Goal: Use online tool/utility: Utilize a website feature to perform a specific function

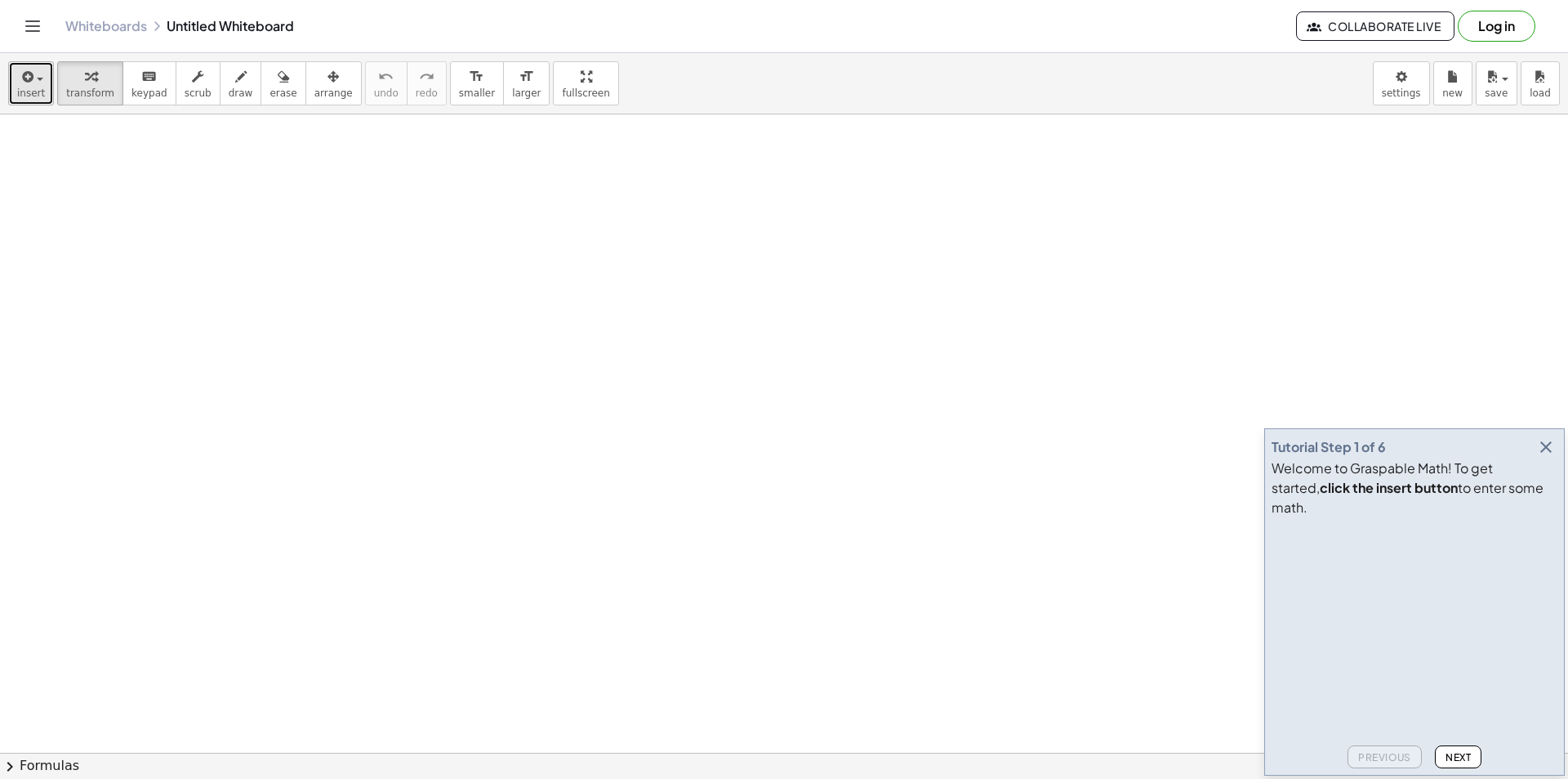
click at [32, 89] on span "insert" at bounding box center [31, 93] width 28 height 11
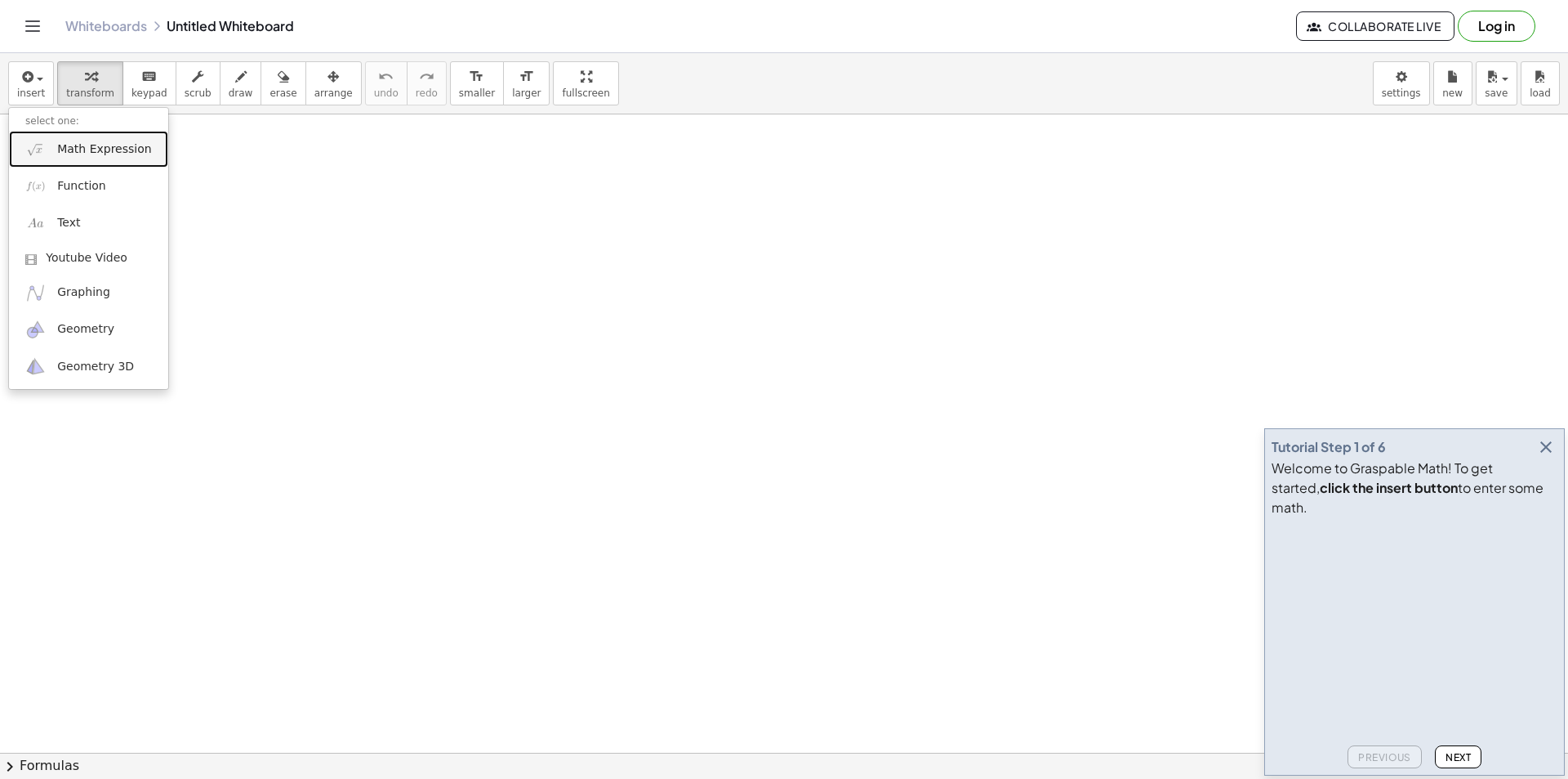
click at [56, 153] on link "Math Expression" at bounding box center [88, 149] width 160 height 37
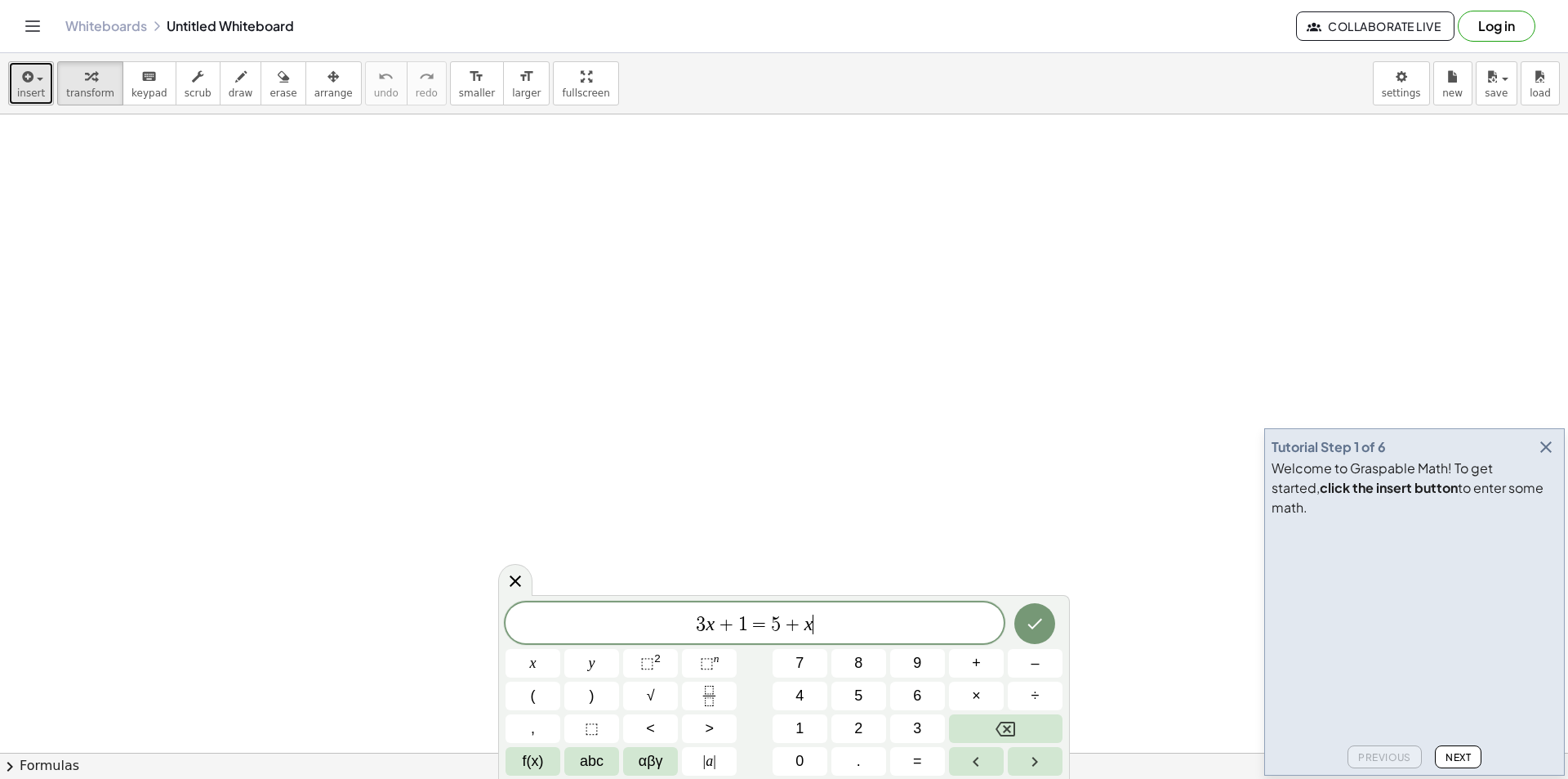
click at [38, 91] on span "insert" at bounding box center [31, 93] width 28 height 11
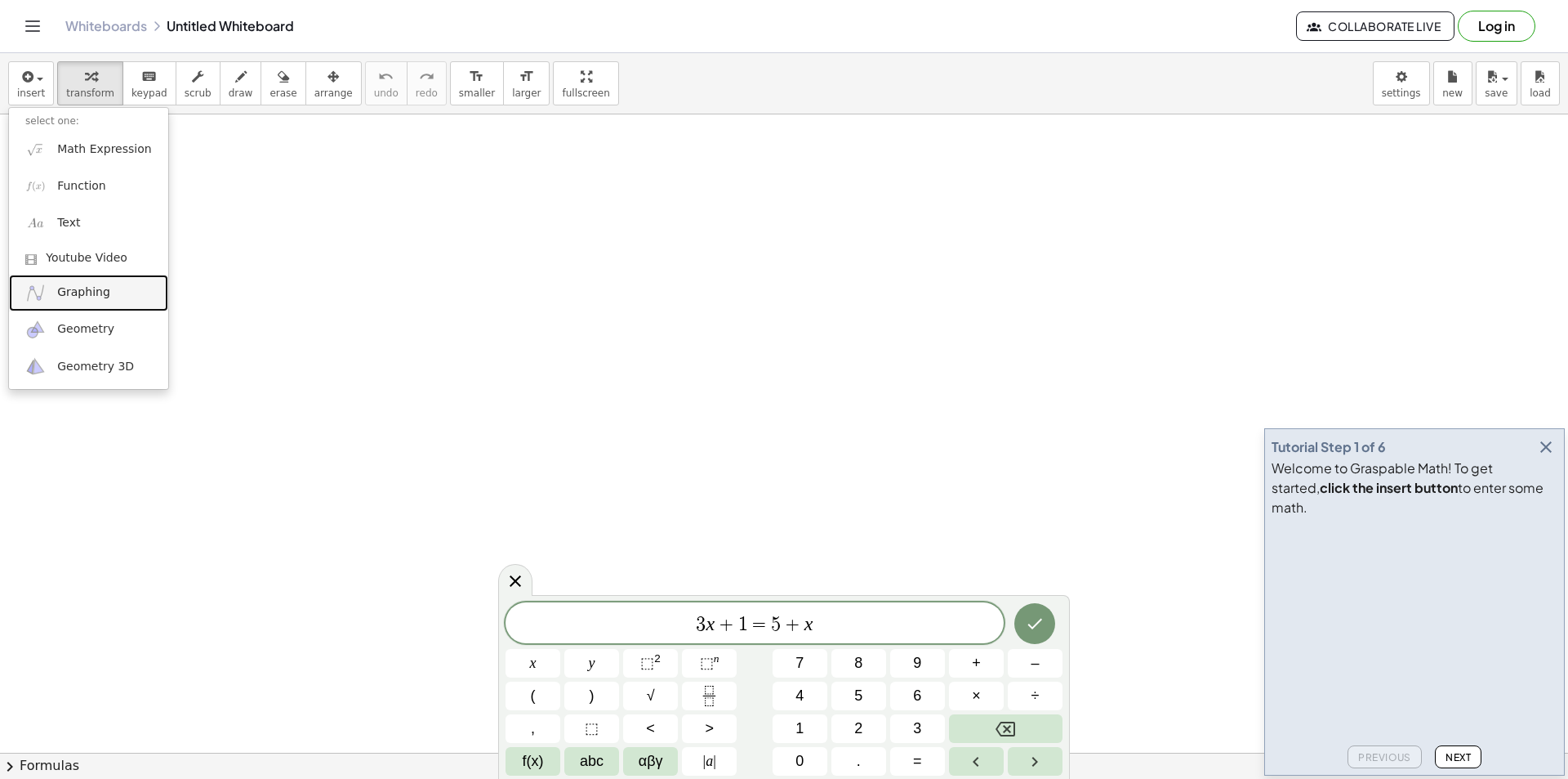
click at [57, 290] on span "Graphing" at bounding box center [84, 292] width 53 height 16
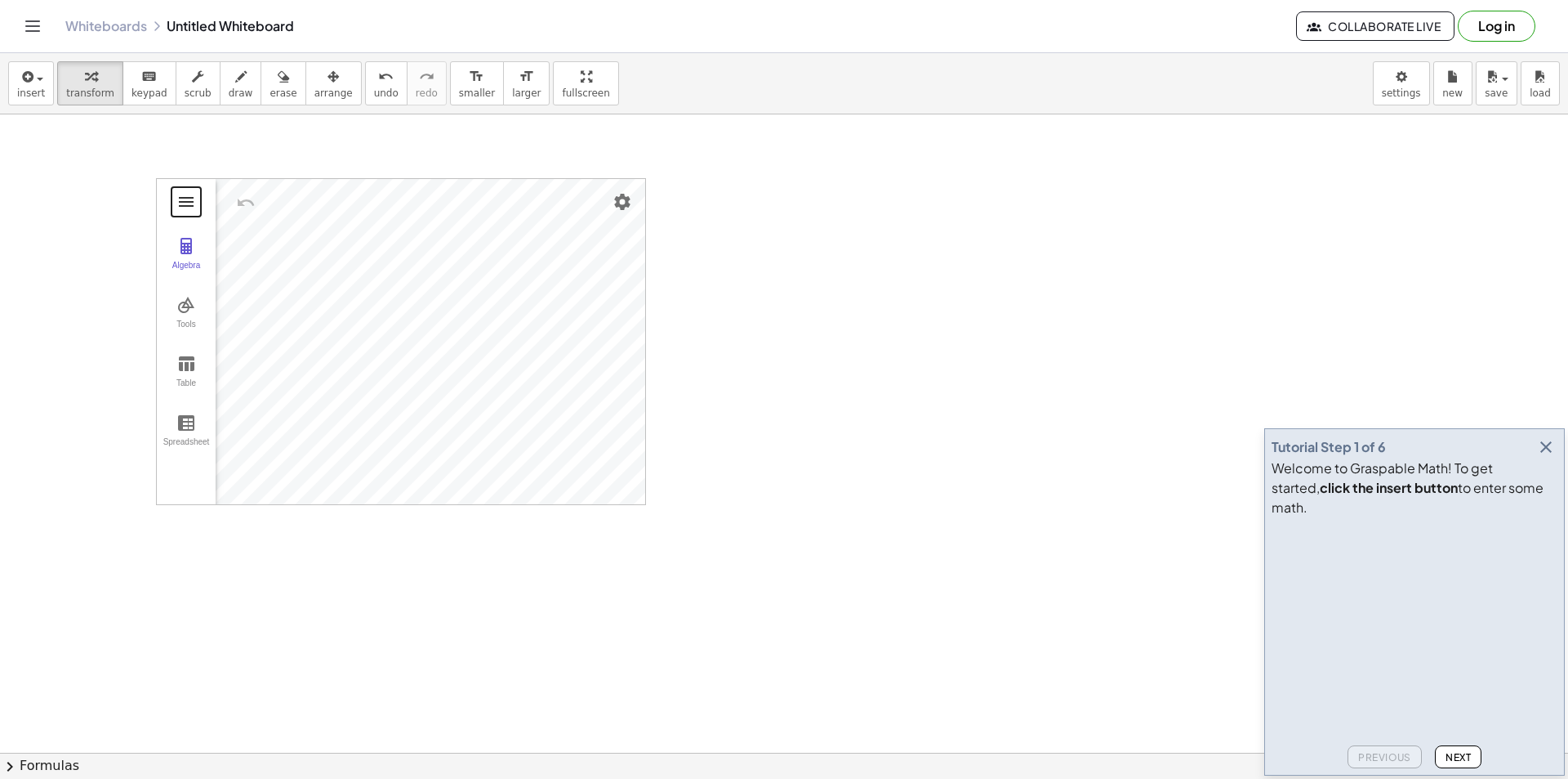
click at [174, 206] on button "Graphing Calculator" at bounding box center [186, 202] width 29 height 29
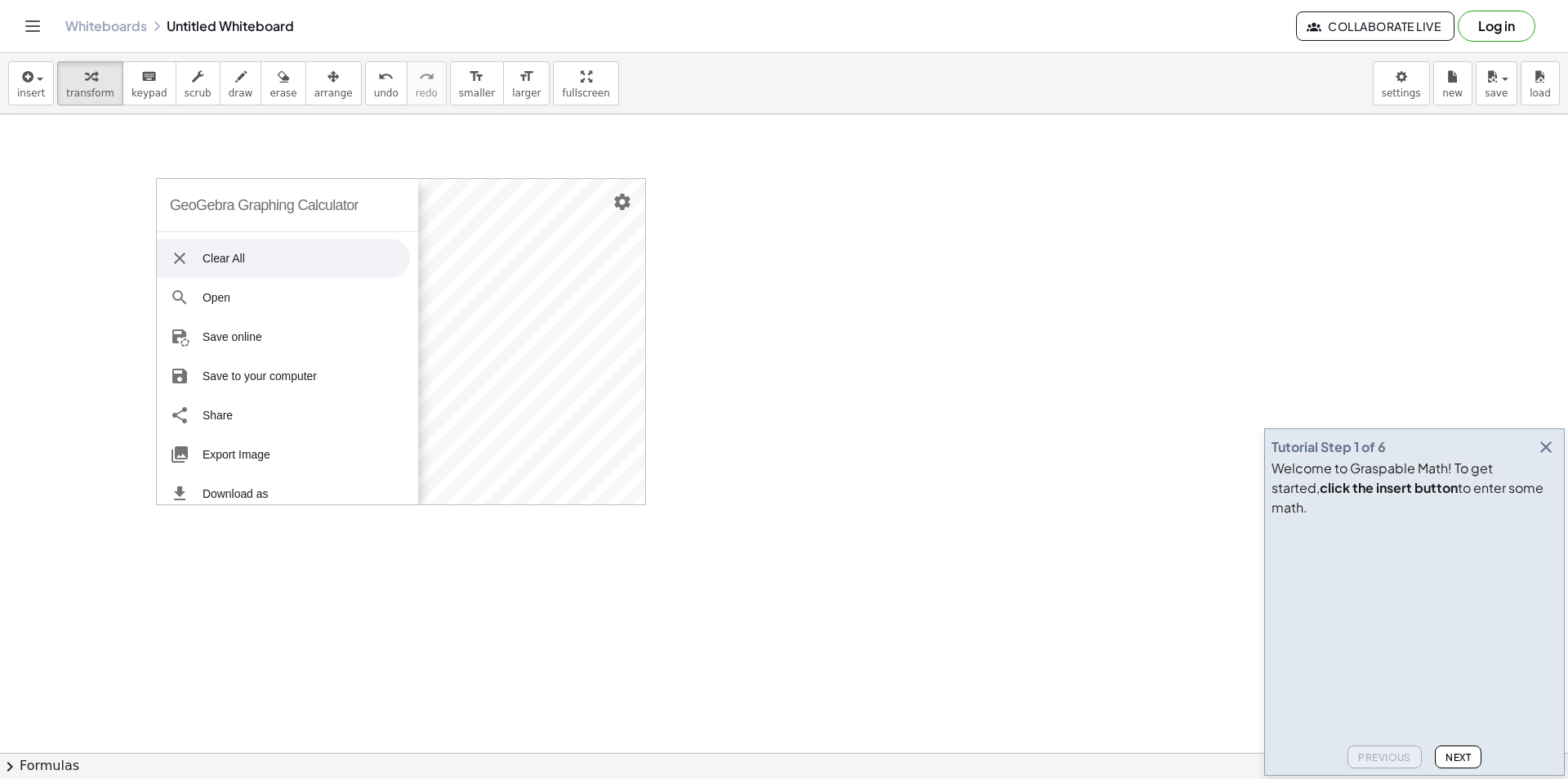
click at [173, 205] on div "GeoGebra Graphing Calculator" at bounding box center [264, 205] width 188 height 52
click at [178, 301] on img "Graphing Calculator" at bounding box center [186, 305] width 20 height 20
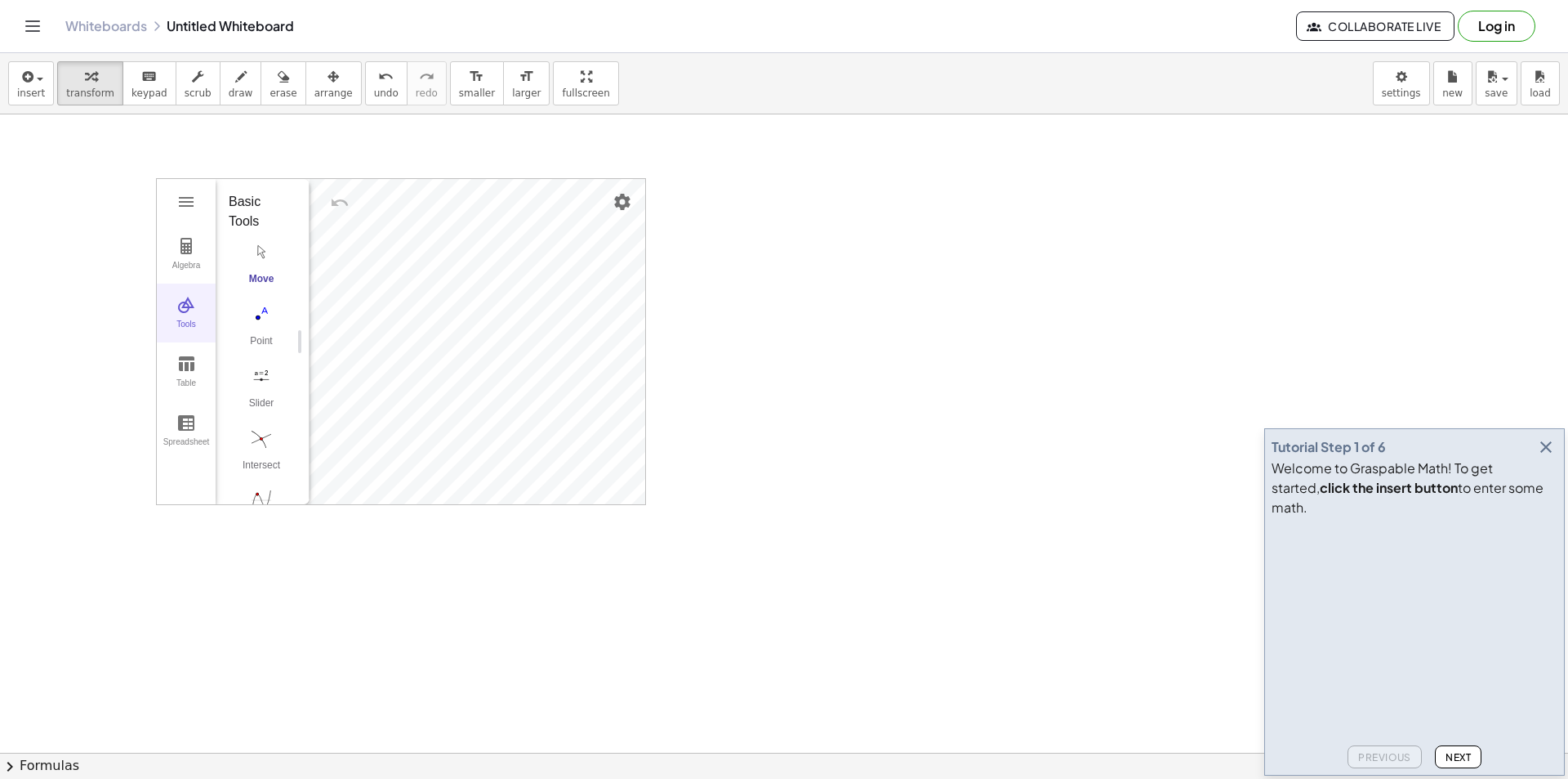
click at [181, 308] on img "Graphing Calculator" at bounding box center [186, 305] width 20 height 20
click at [179, 252] on img "Graphing Calculator" at bounding box center [186, 246] width 20 height 20
click at [279, 192] on li "Expression" at bounding box center [310, 203] width 156 height 26
drag, startPoint x: 305, startPoint y: 196, endPoint x: 572, endPoint y: 200, distance: 267.0
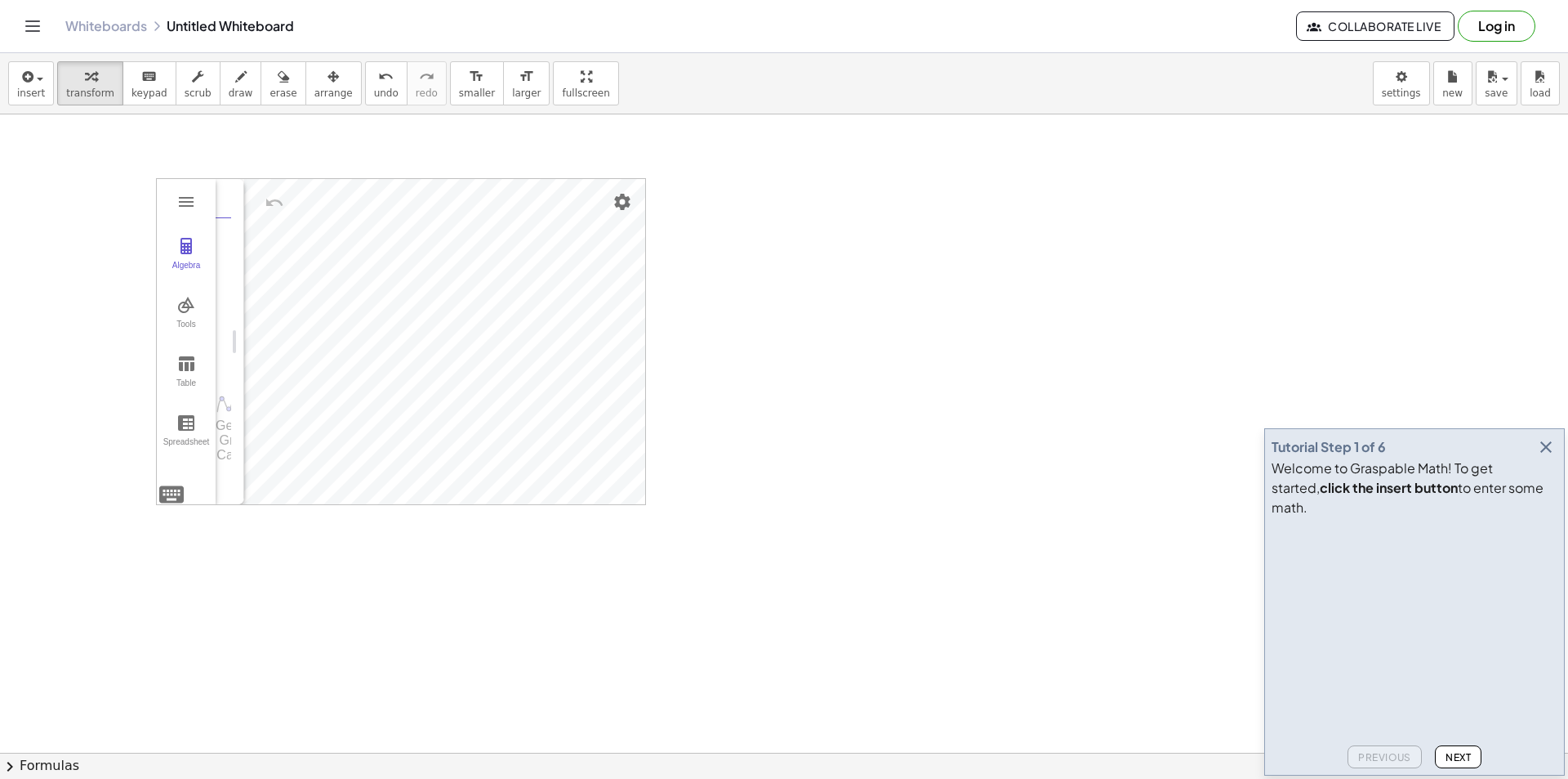
drag, startPoint x: 572, startPoint y: 337, endPoint x: 241, endPoint y: 359, distance: 331.7
drag, startPoint x: 329, startPoint y: 176, endPoint x: 447, endPoint y: 174, distance: 118.0
click at [314, 82] on div "button" at bounding box center [333, 76] width 38 height 20
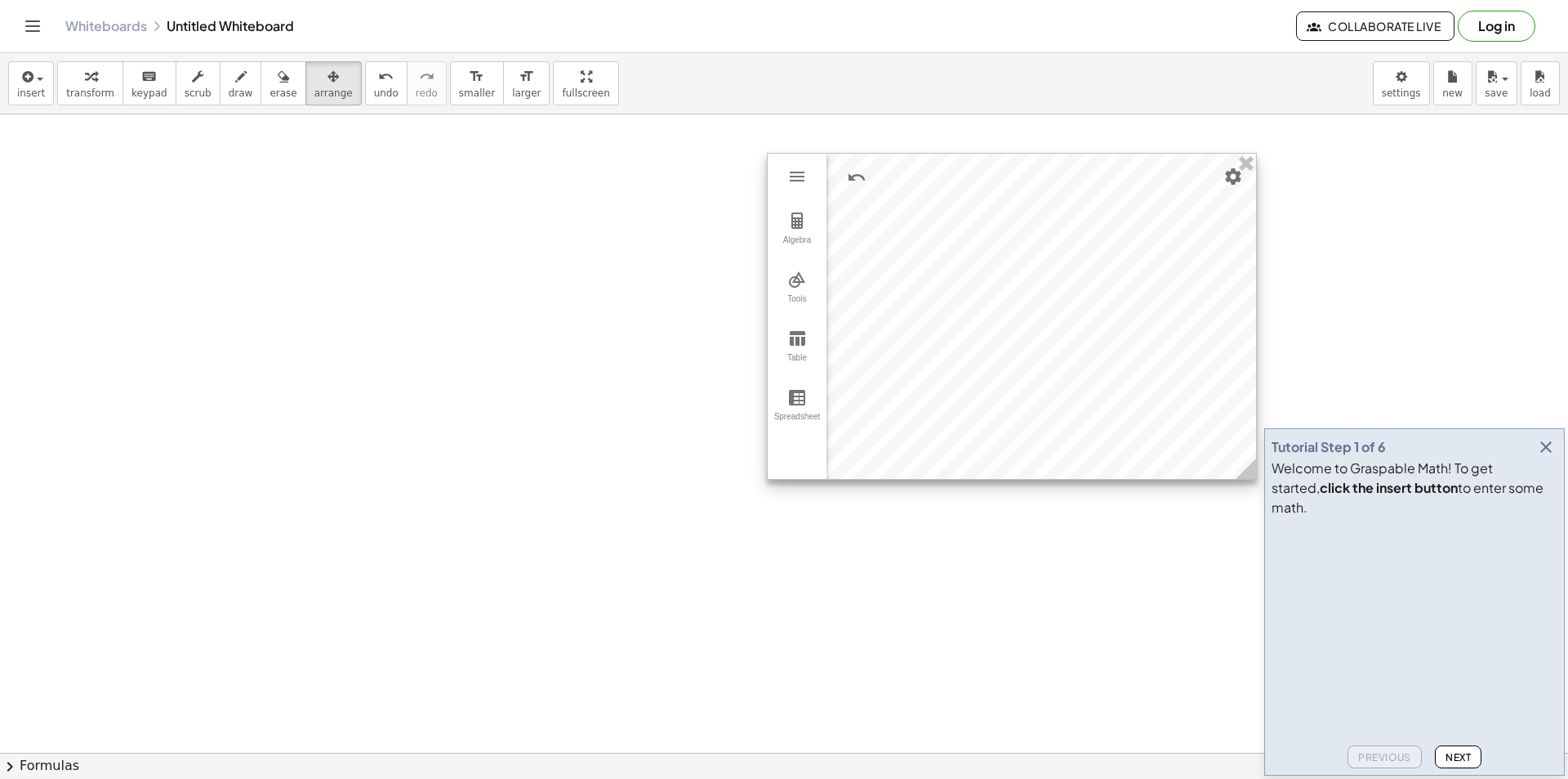
drag, startPoint x: 463, startPoint y: 202, endPoint x: 1067, endPoint y: 176, distance: 604.6
click at [1067, 176] on div at bounding box center [1012, 316] width 489 height 325
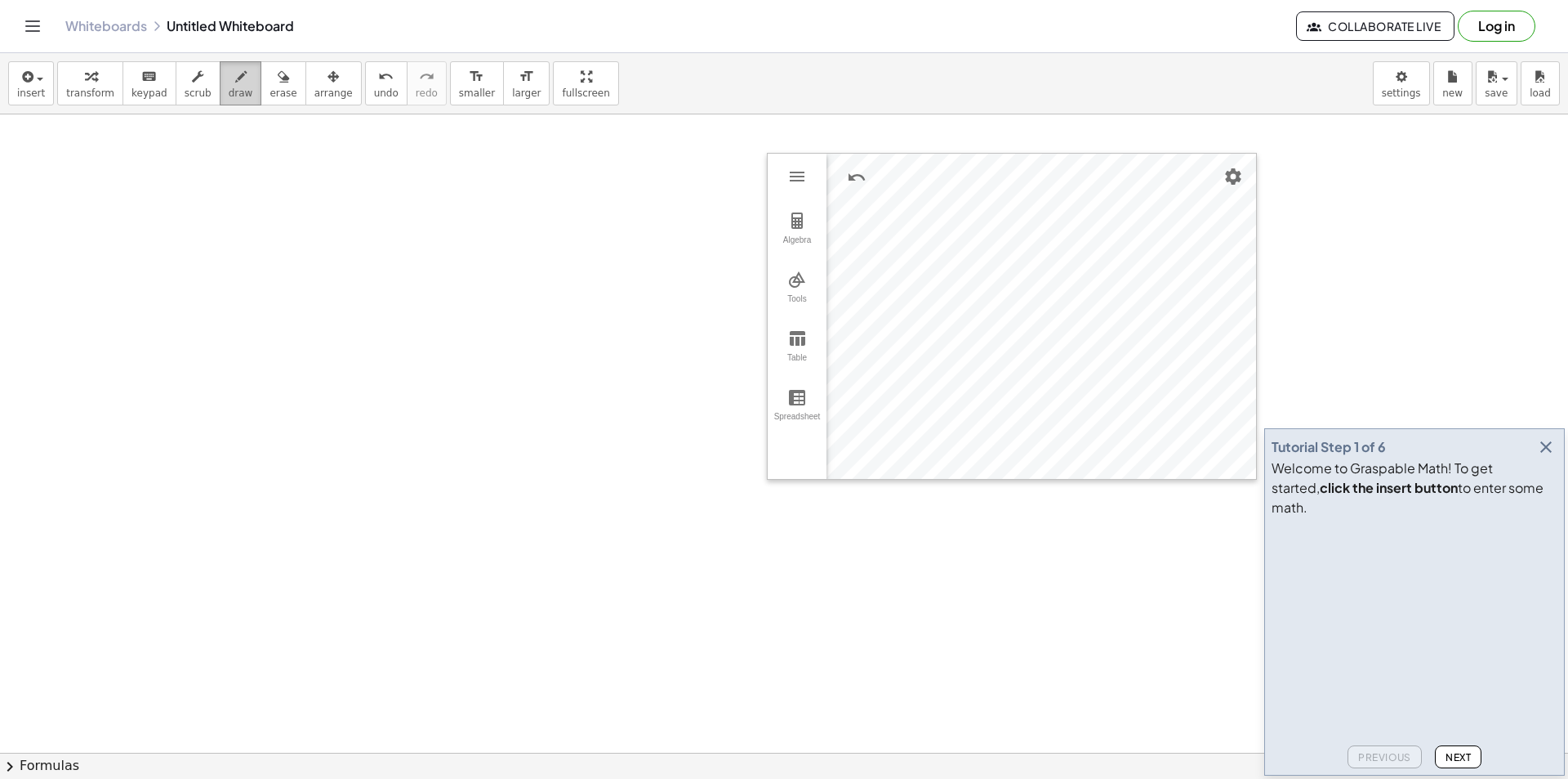
click at [228, 79] on div "button" at bounding box center [241, 76] width 25 height 20
drag, startPoint x: 216, startPoint y: 285, endPoint x: 290, endPoint y: 288, distance: 74.1
drag, startPoint x: 245, startPoint y: 351, endPoint x: 251, endPoint y: 374, distance: 23.8
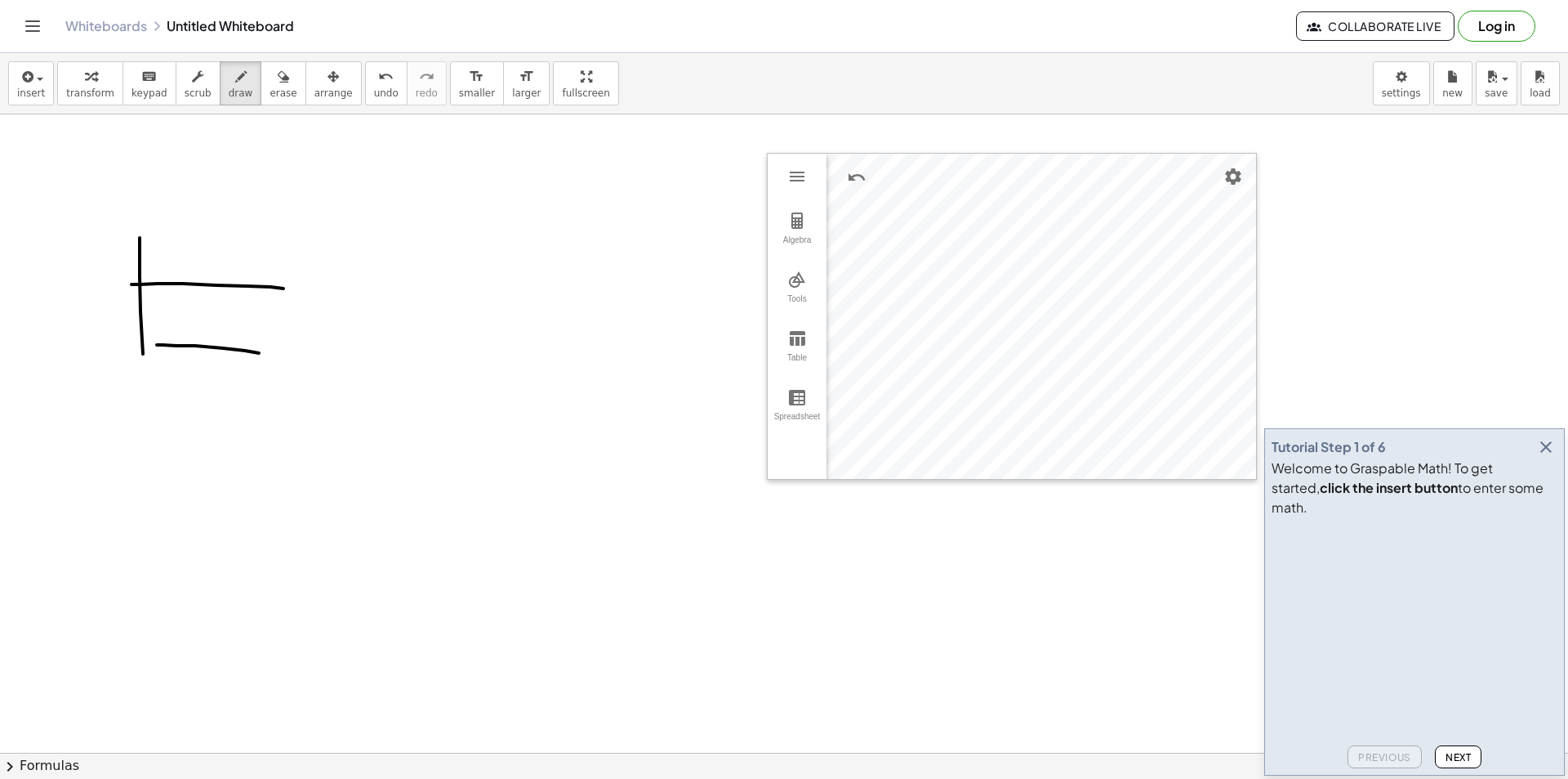
drag, startPoint x: 141, startPoint y: 311, endPoint x: 145, endPoint y: 451, distance: 140.1
drag, startPoint x: 125, startPoint y: 250, endPoint x: 136, endPoint y: 224, distance: 28.2
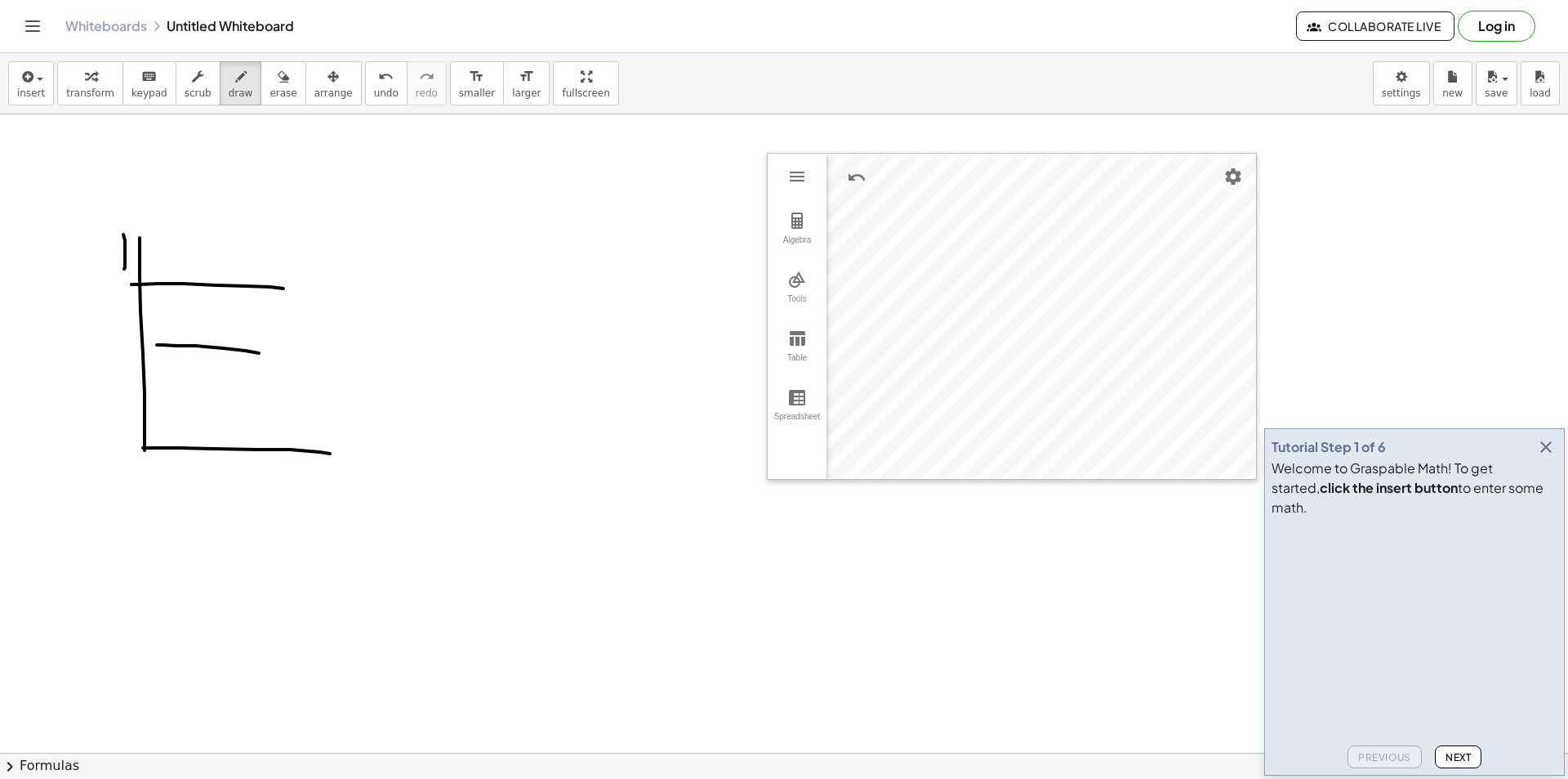
click at [374, 91] on span "undo" at bounding box center [386, 93] width 25 height 11
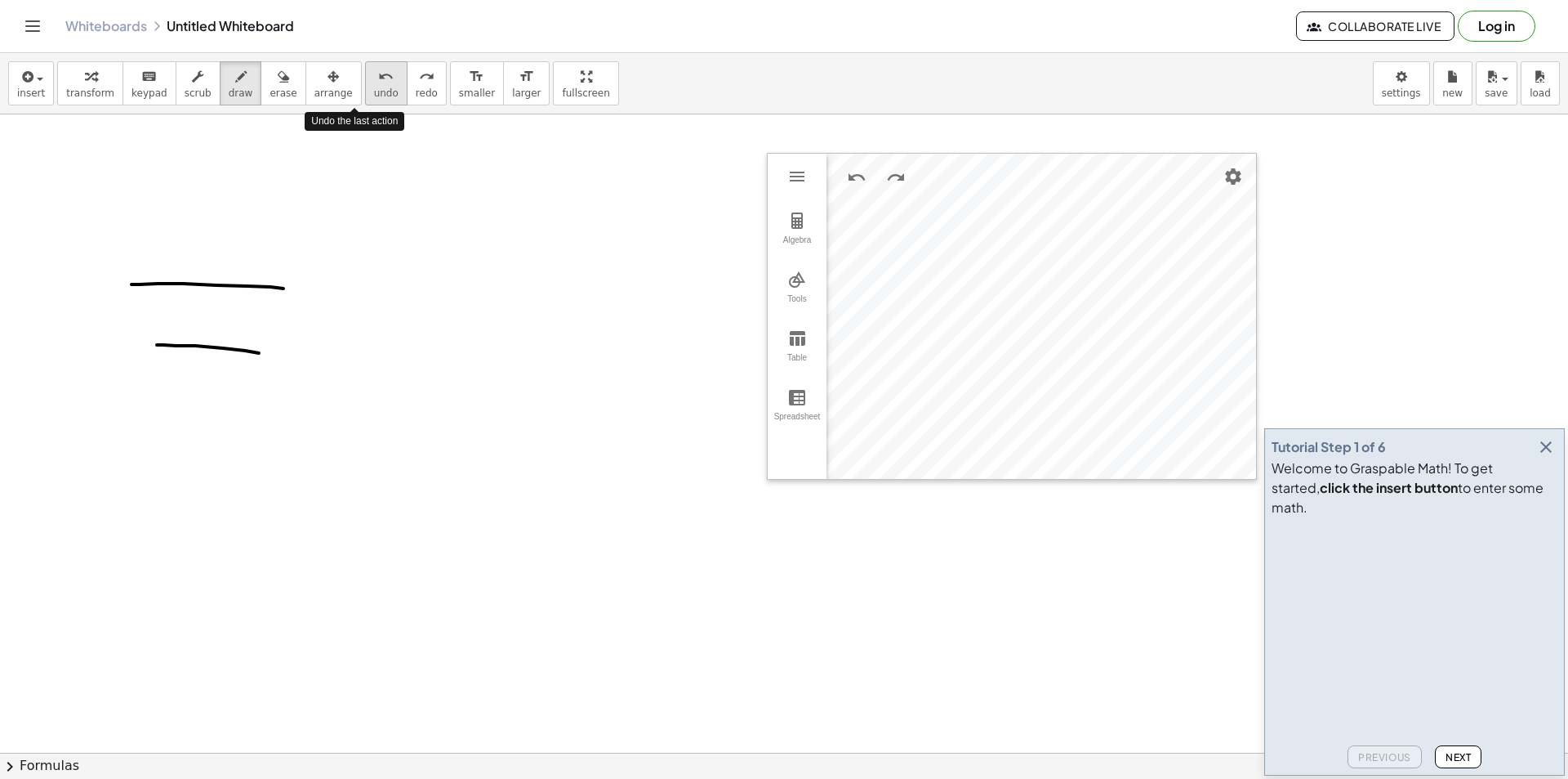
click at [374, 91] on span "undo" at bounding box center [386, 93] width 25 height 11
click at [23, 85] on icon "button" at bounding box center [26, 77] width 15 height 20
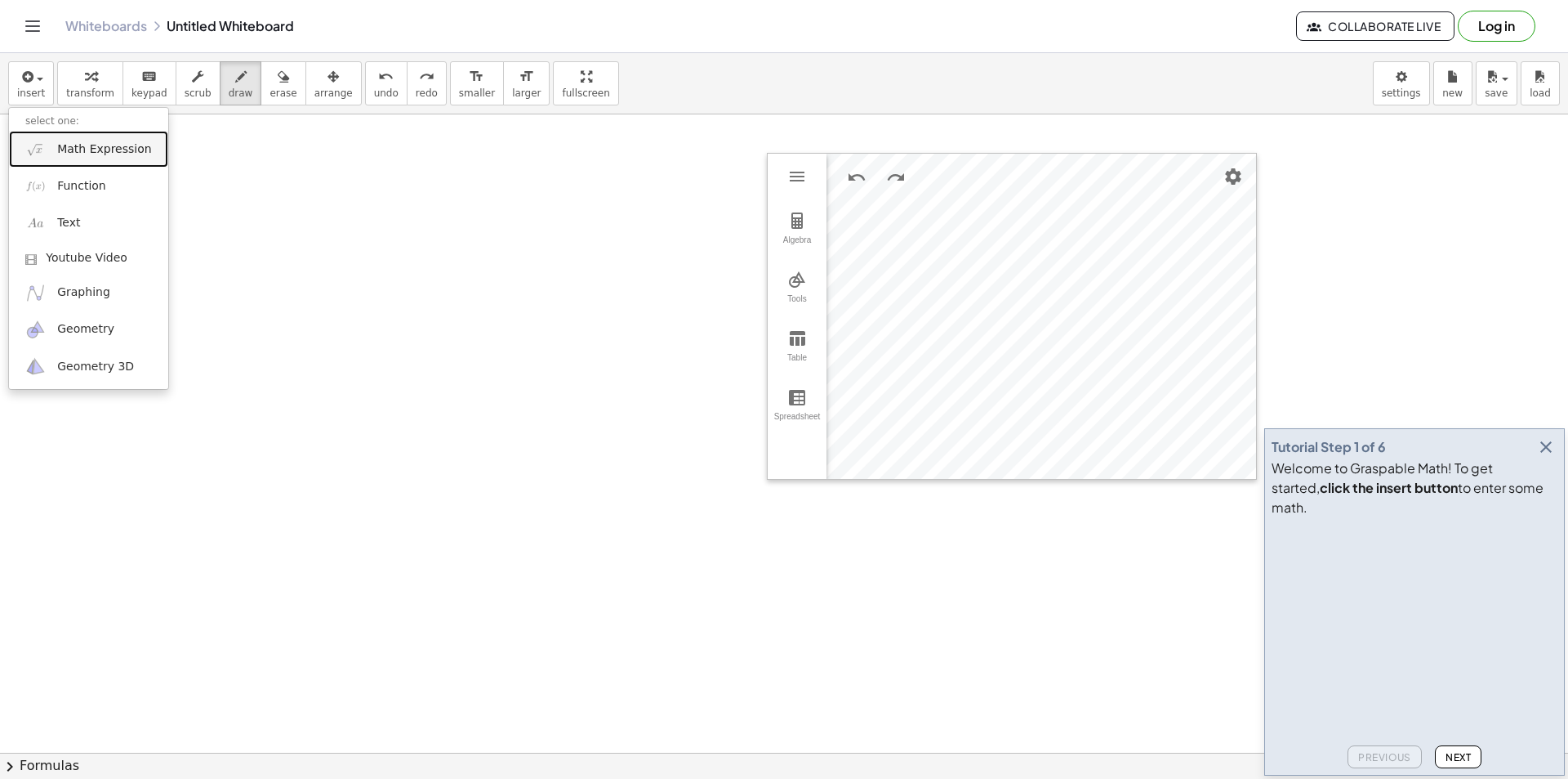
click at [64, 146] on span "Math Expression" at bounding box center [104, 150] width 94 height 16
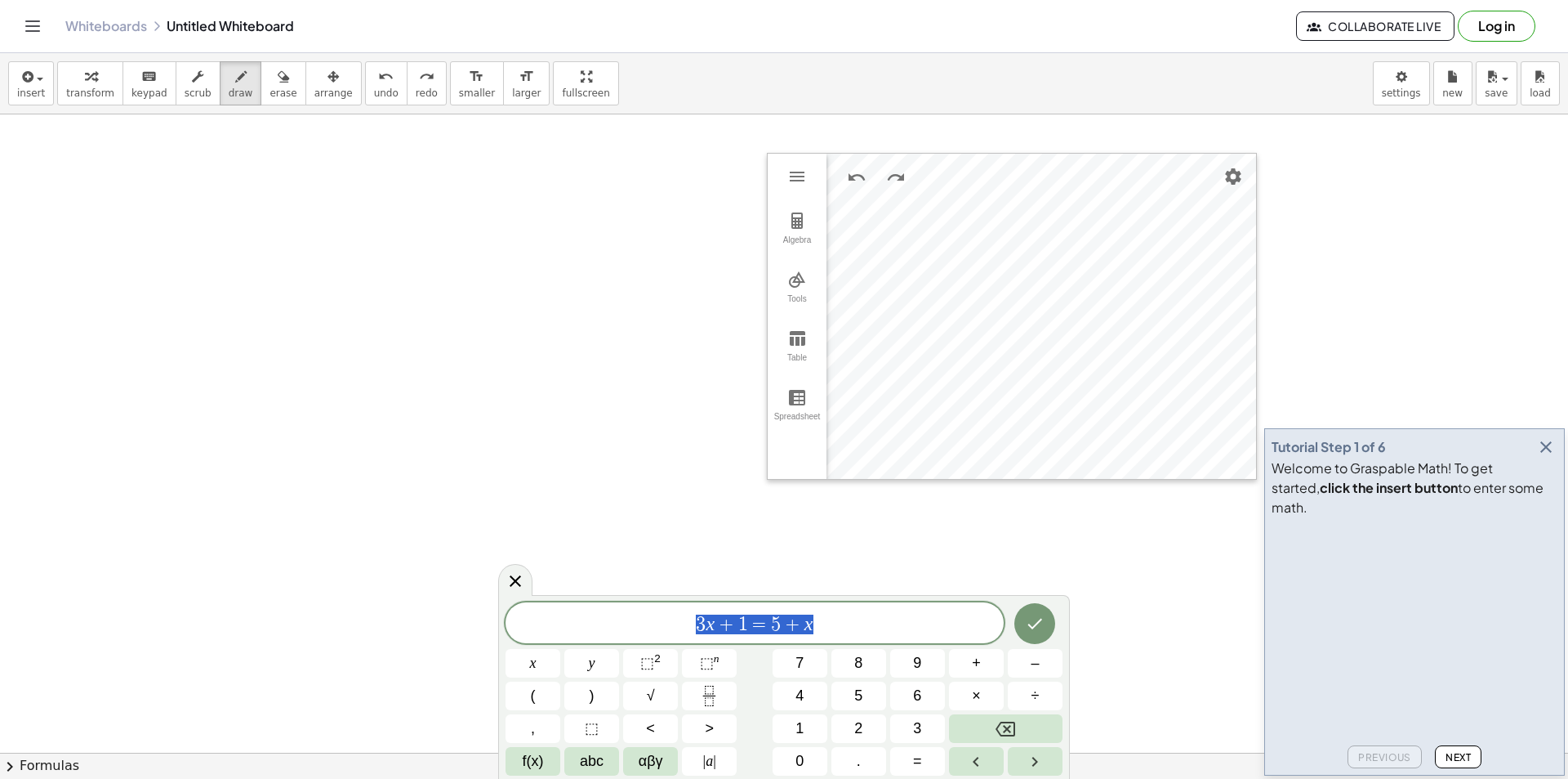
drag, startPoint x: 683, startPoint y: 618, endPoint x: 636, endPoint y: 619, distance: 47.0
click at [636, 619] on span "3 x + 1 = 5 + x" at bounding box center [754, 624] width 499 height 23
click at [524, 577] on icon at bounding box center [515, 581] width 20 height 20
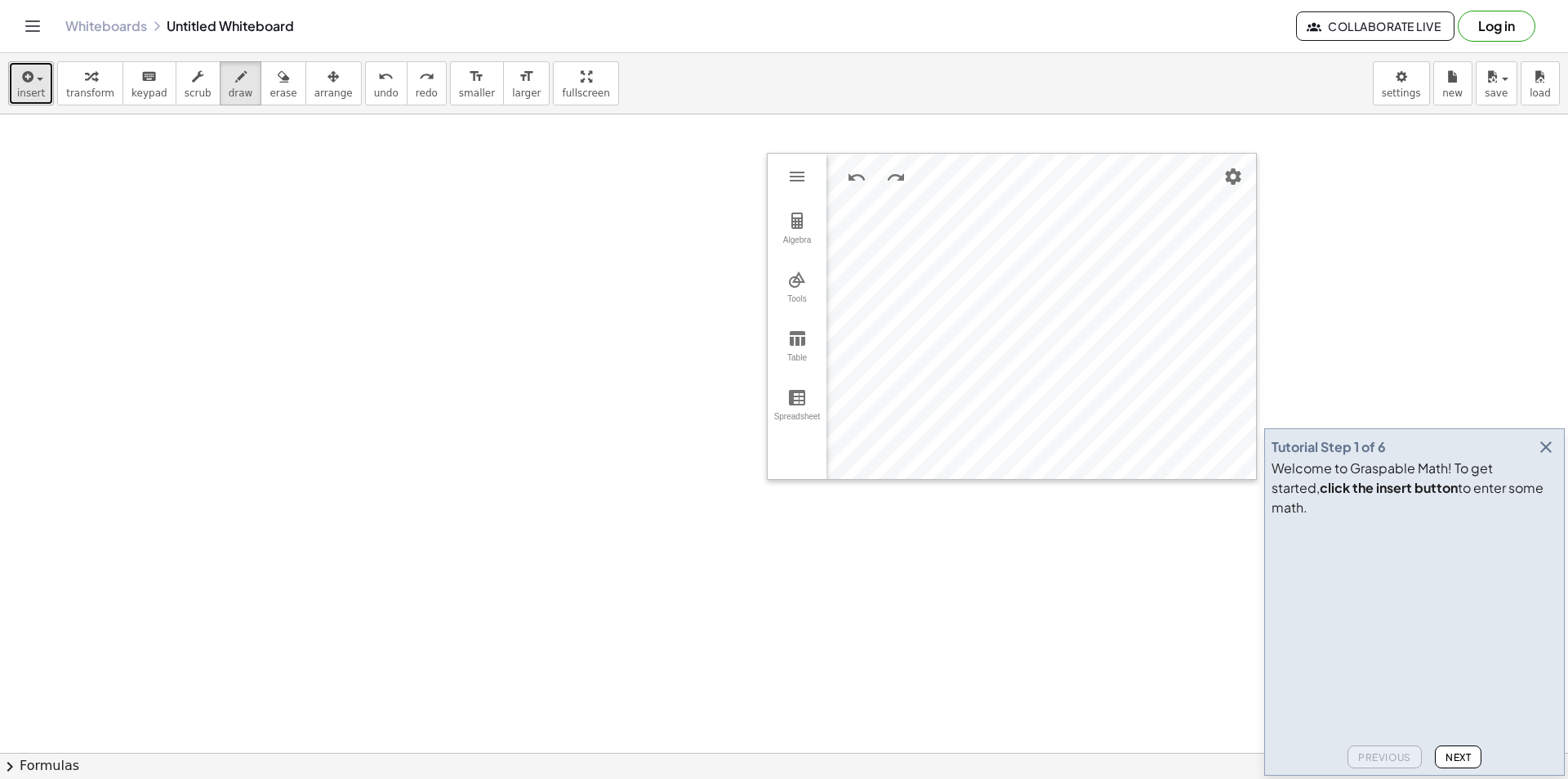
click at [31, 84] on icon "button" at bounding box center [26, 77] width 15 height 20
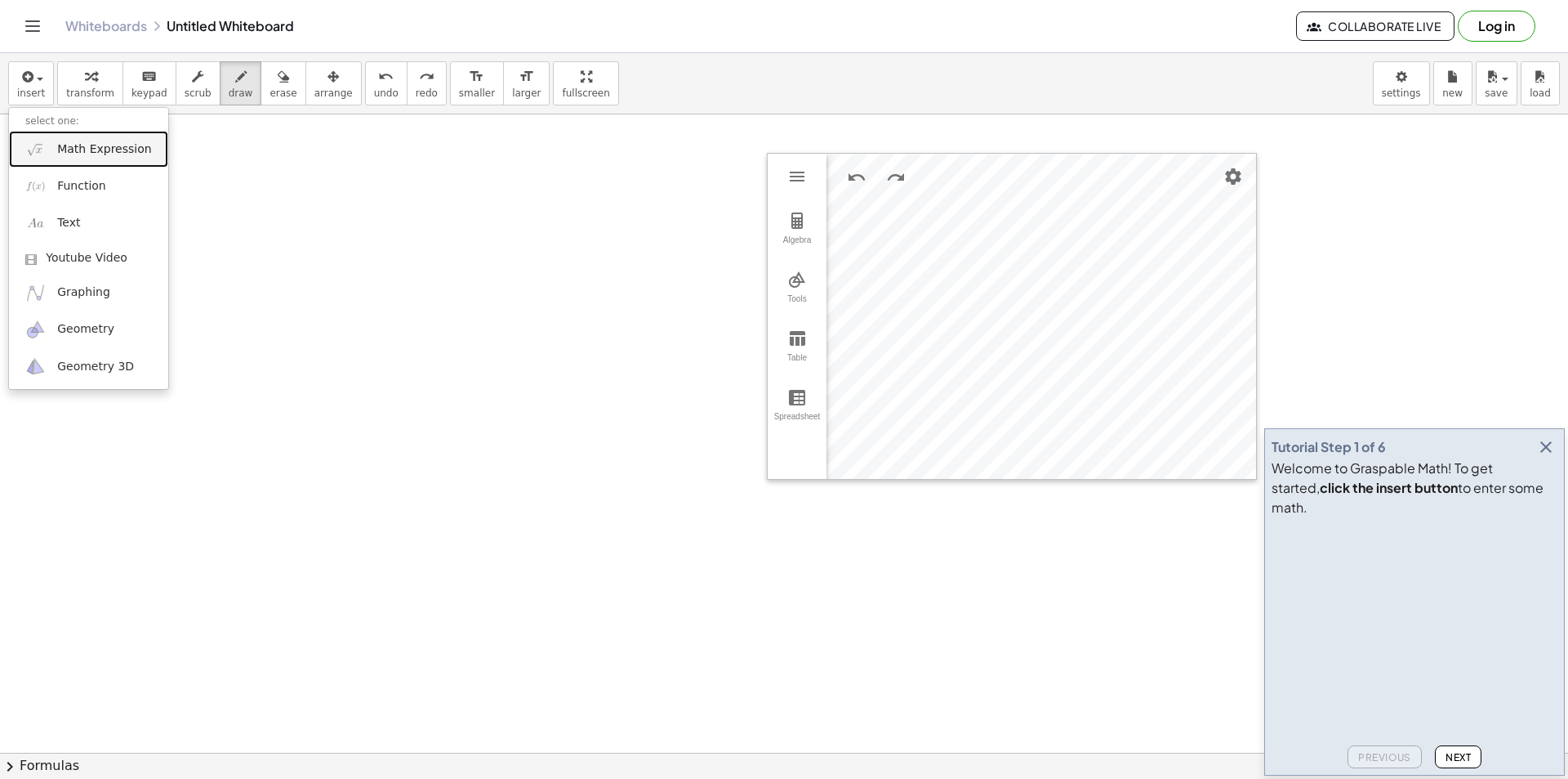
click at [113, 147] on span "Math Expression" at bounding box center [104, 150] width 94 height 16
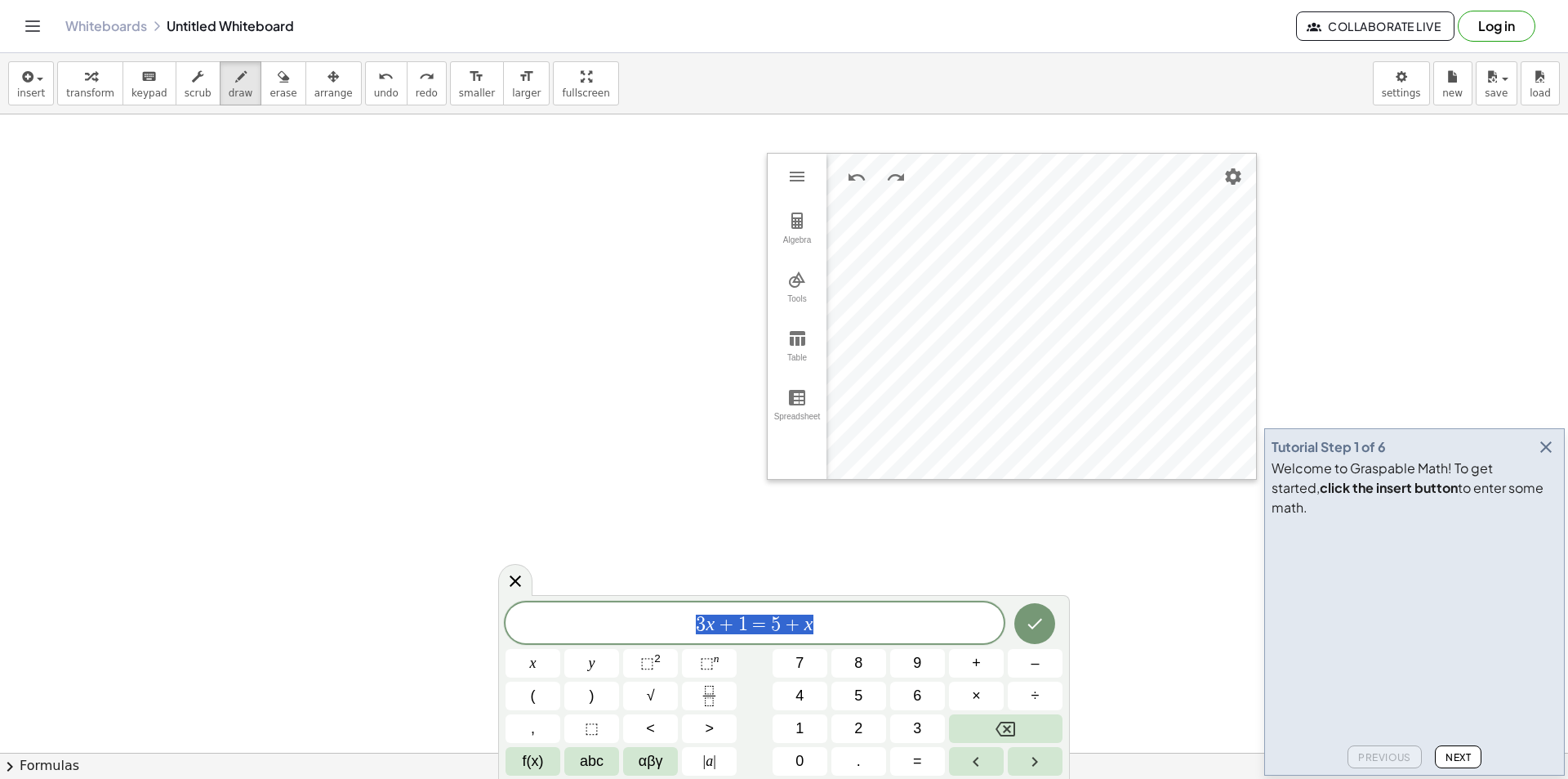
drag, startPoint x: 843, startPoint y: 630, endPoint x: 644, endPoint y: 629, distance: 199.0
click at [644, 629] on span "3 x + 1 = 5 + x" at bounding box center [754, 624] width 499 height 23
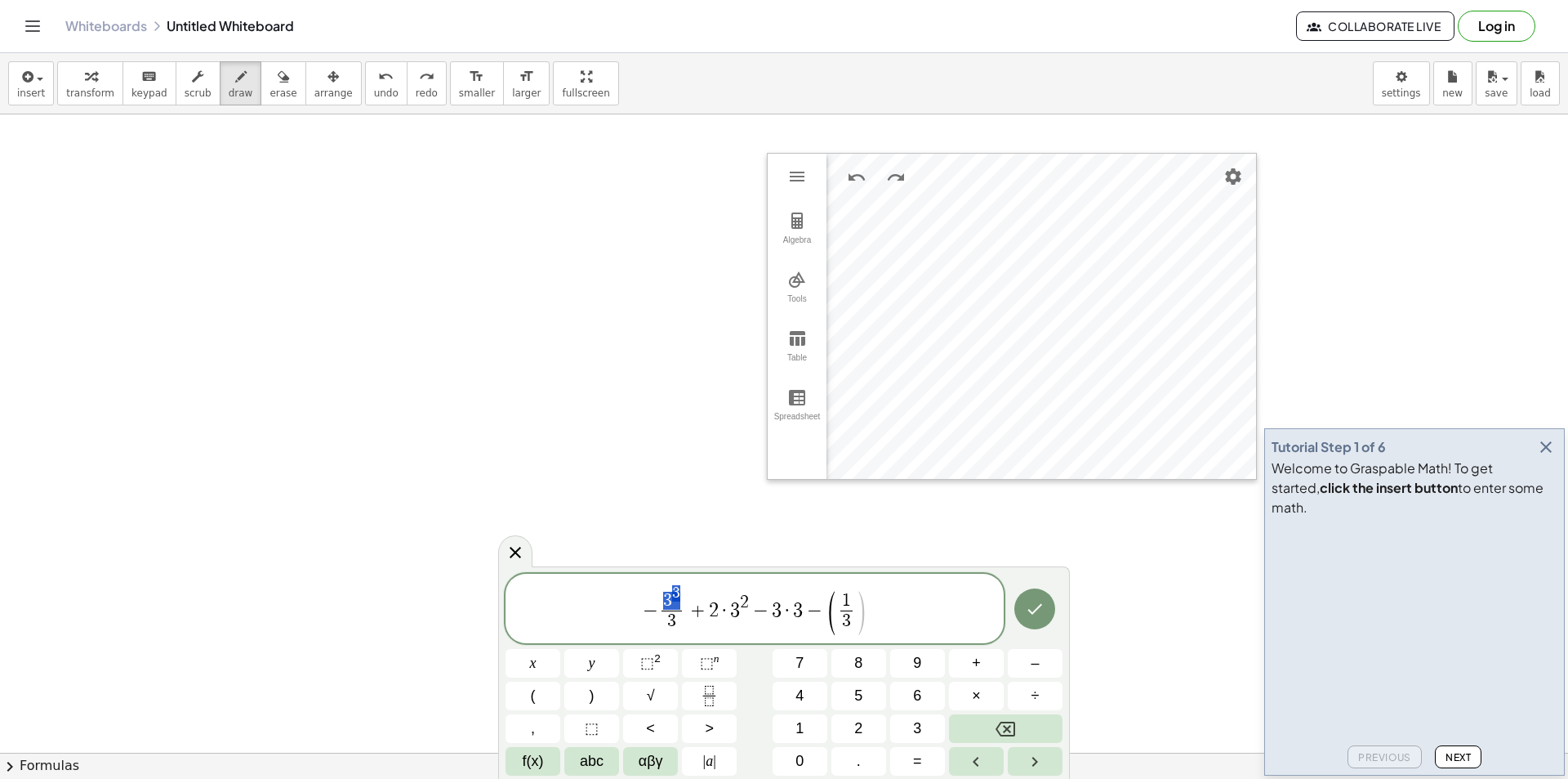
drag, startPoint x: 666, startPoint y: 595, endPoint x: 676, endPoint y: 596, distance: 10.0
click at [858, 606] on span ")" at bounding box center [861, 613] width 12 height 48
click at [999, 612] on span "=" at bounding box center [993, 610] width 24 height 20
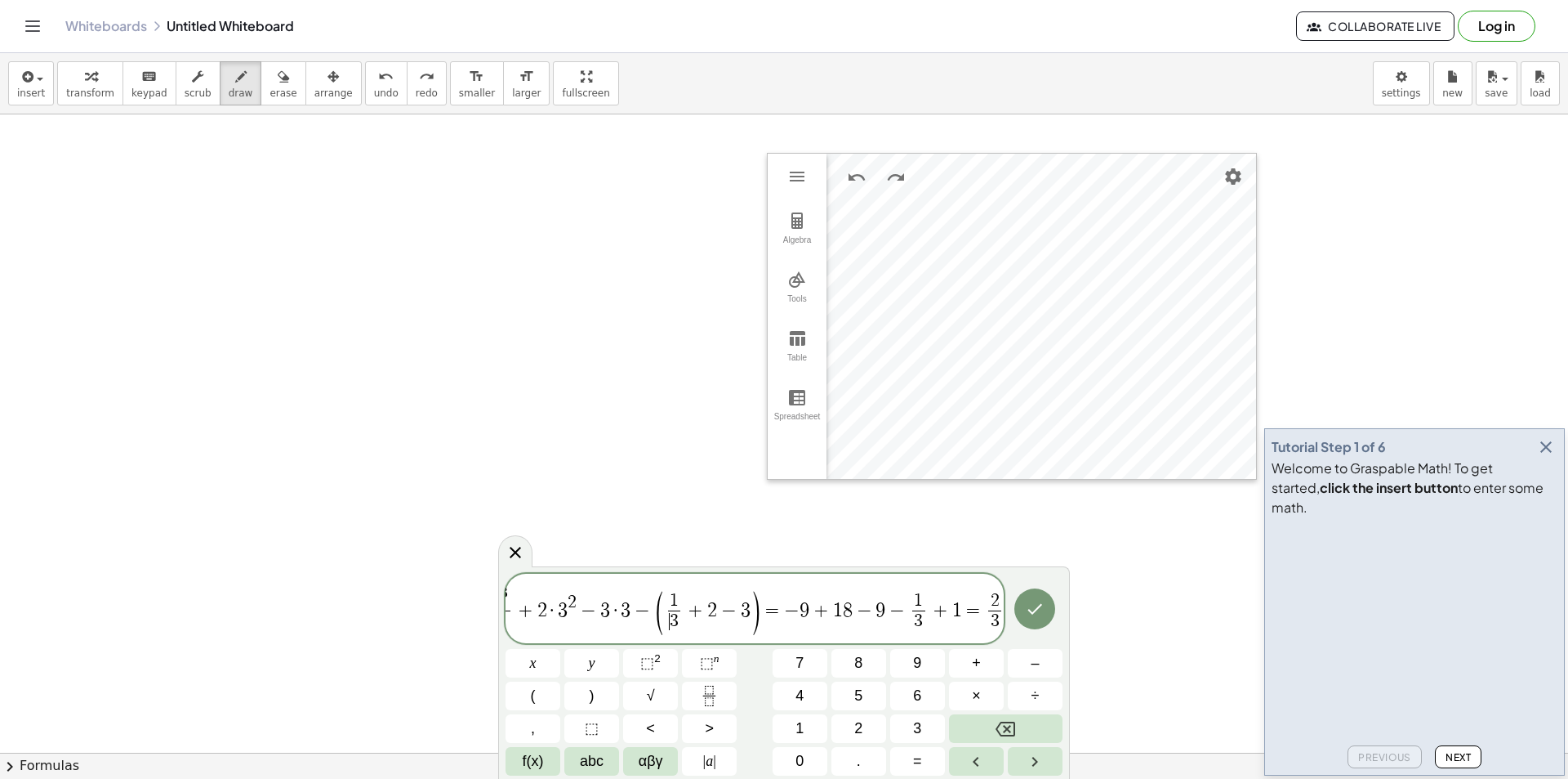
click at [668, 610] on span "​ 3" at bounding box center [674, 621] width 12 height 22
drag, startPoint x: 965, startPoint y: 610, endPoint x: 1014, endPoint y: 606, distance: 49.2
click at [912, 606] on span "1" at bounding box center [918, 601] width 12 height 18
click at [912, 606] on span "​ 1" at bounding box center [918, 601] width 12 height 18
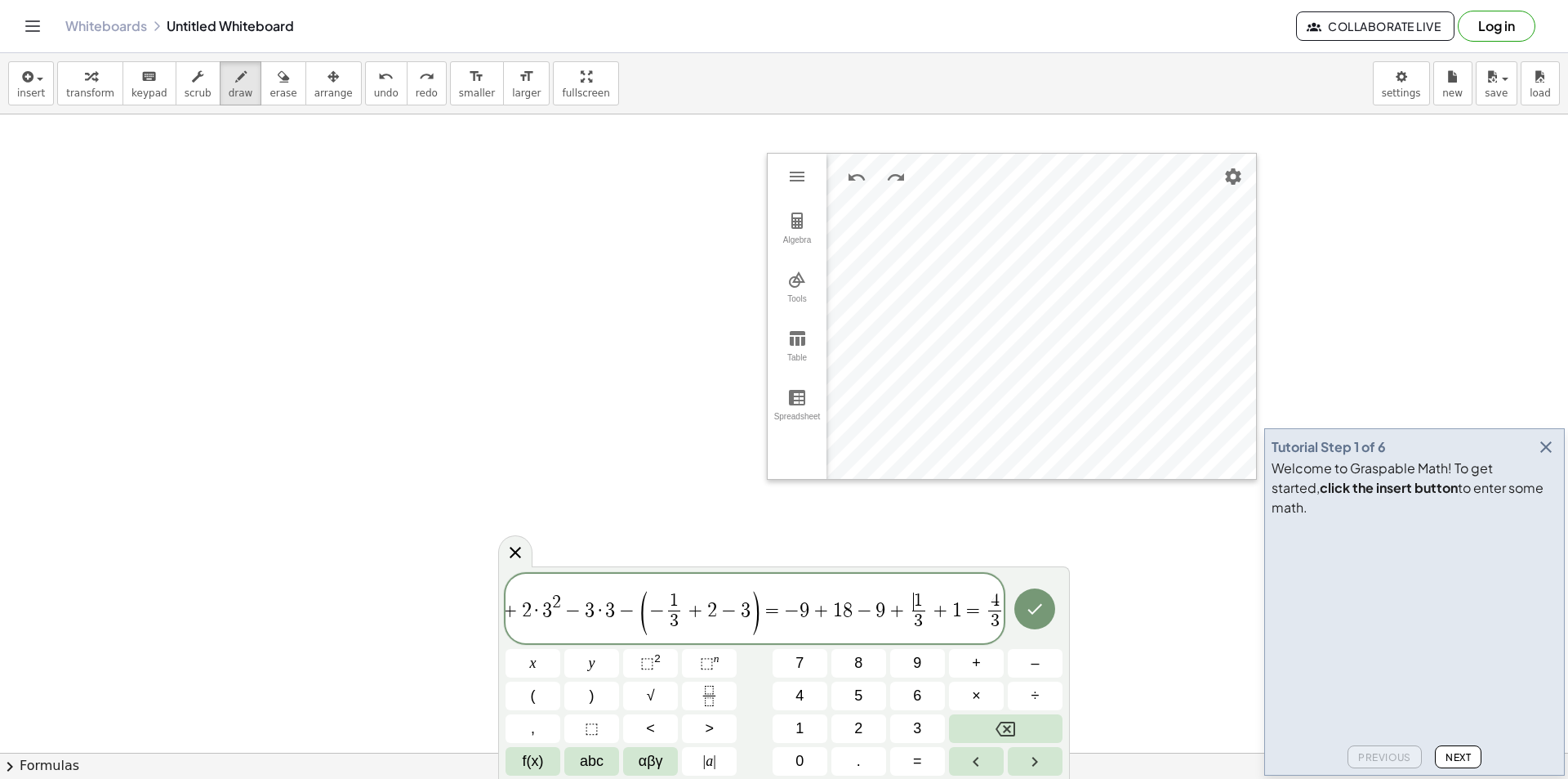
click at [912, 606] on span "​ 1" at bounding box center [918, 601] width 12 height 18
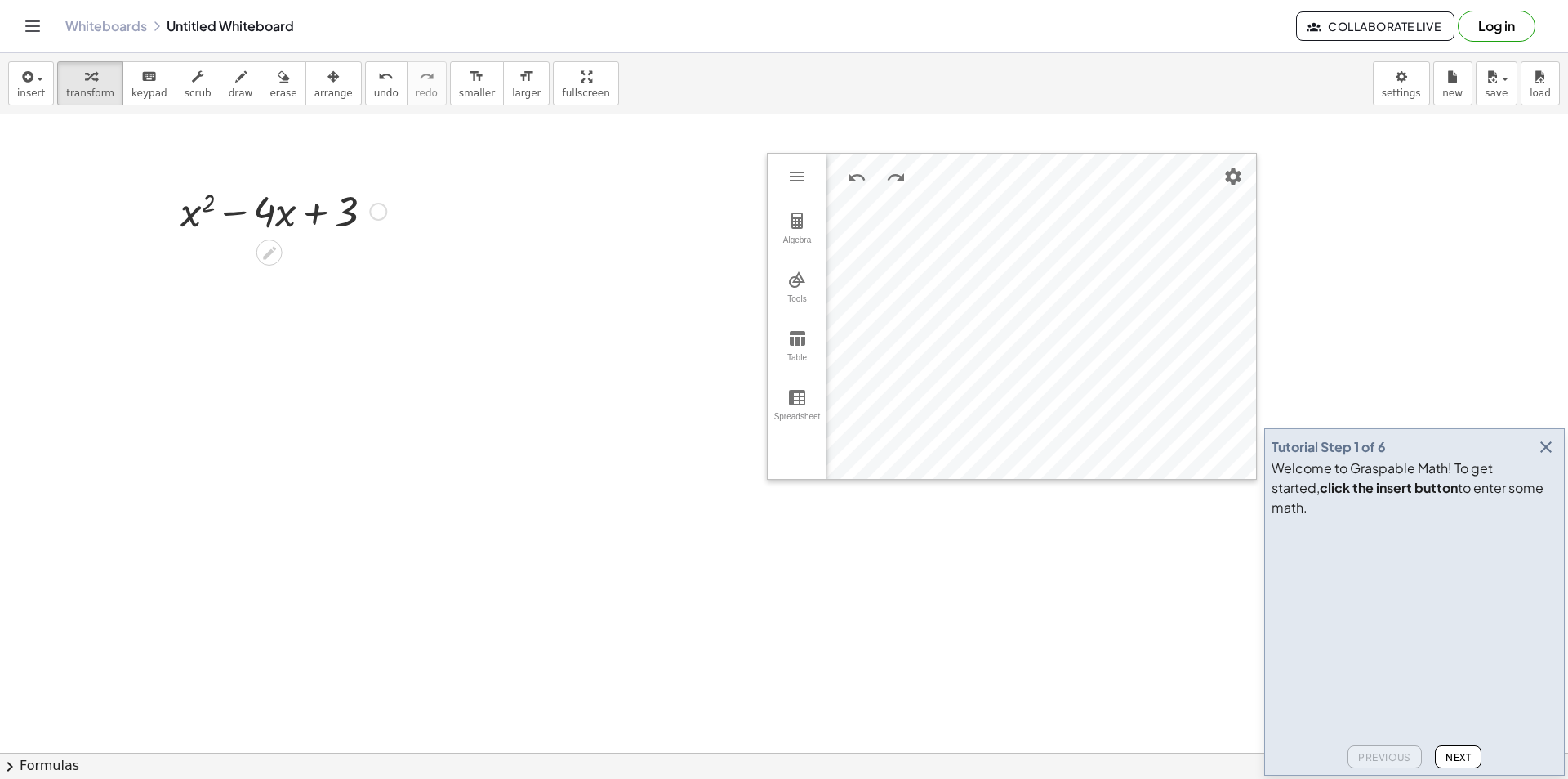
click at [353, 206] on div at bounding box center [282, 210] width 222 height 56
click at [264, 251] on icon at bounding box center [269, 252] width 17 height 17
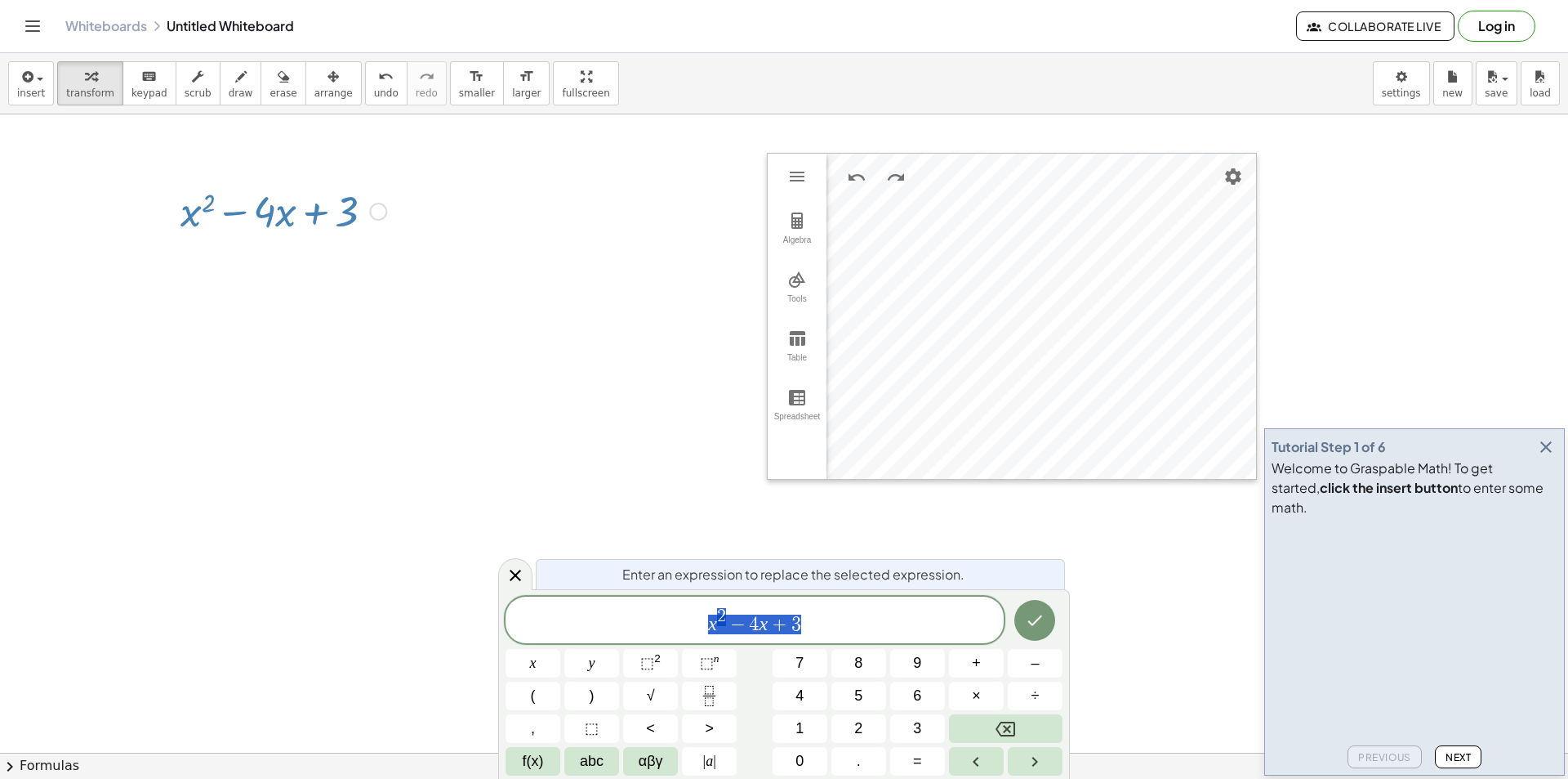
click at [820, 619] on span "x 2 − 4 x + 3" at bounding box center [754, 621] width 499 height 29
click at [515, 565] on icon at bounding box center [515, 575] width 20 height 20
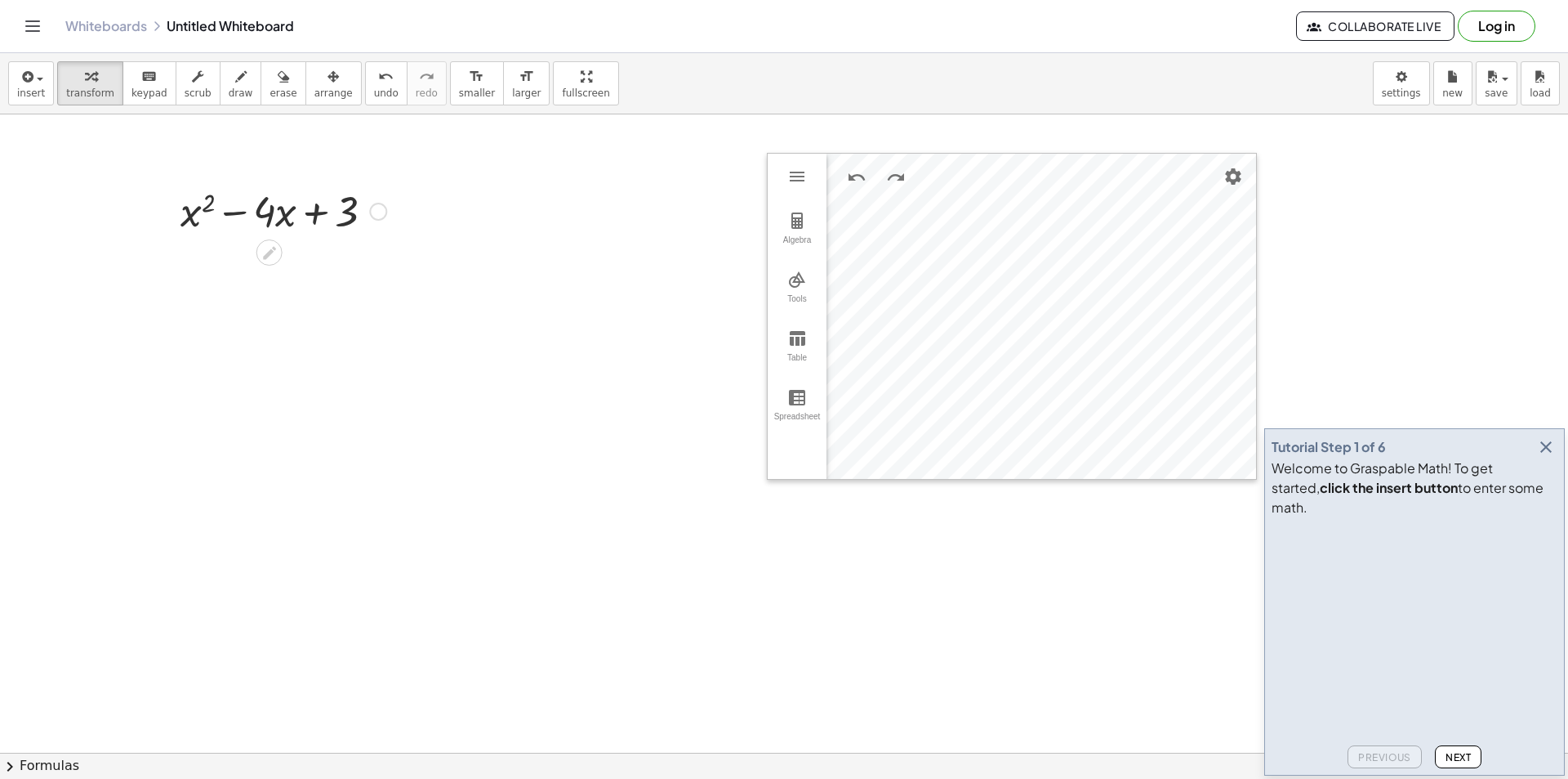
click at [380, 208] on div at bounding box center [378, 211] width 18 height 18
click at [264, 255] on icon at bounding box center [269, 252] width 13 height 13
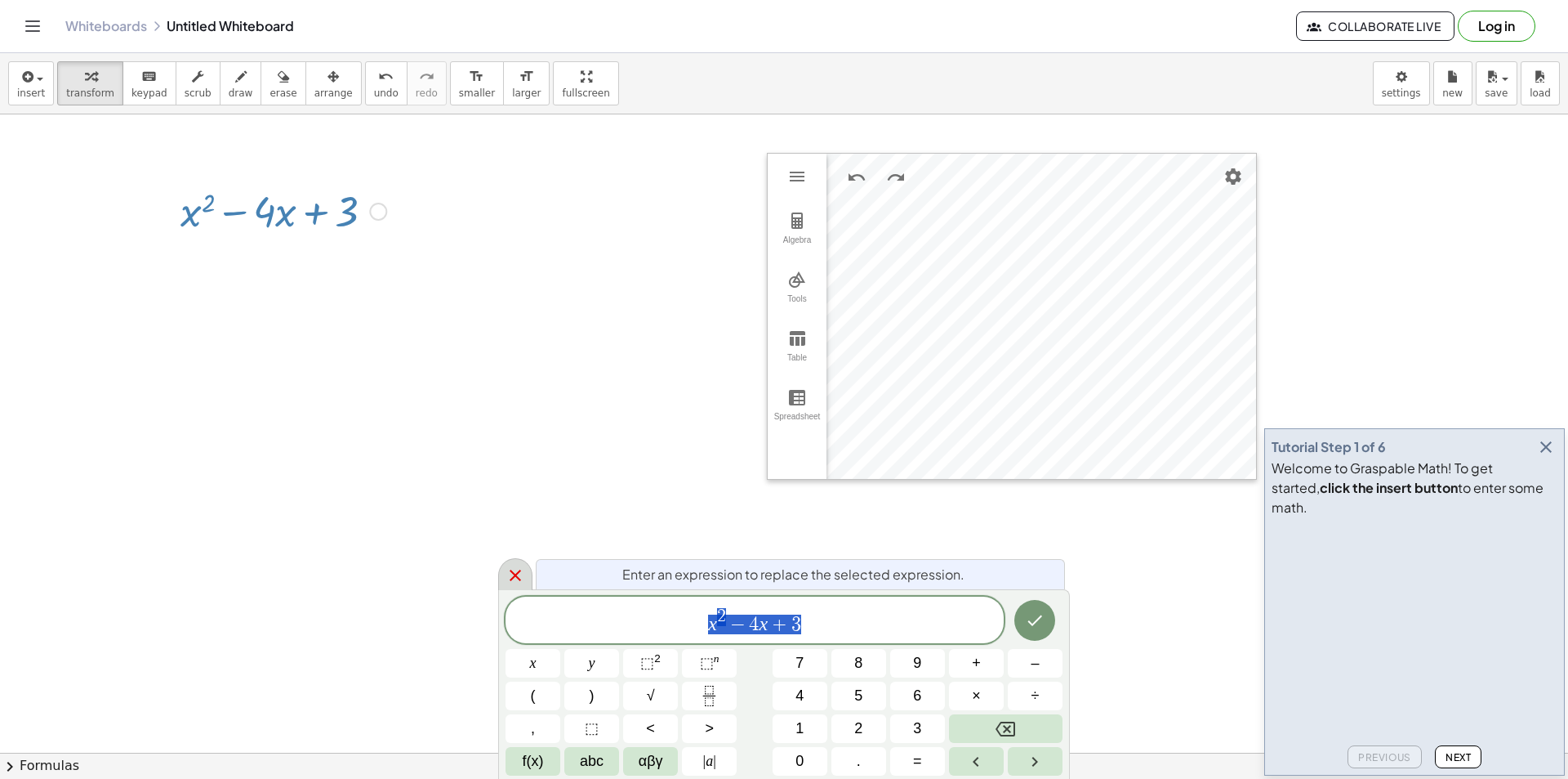
click at [504, 565] on div at bounding box center [516, 573] width 34 height 32
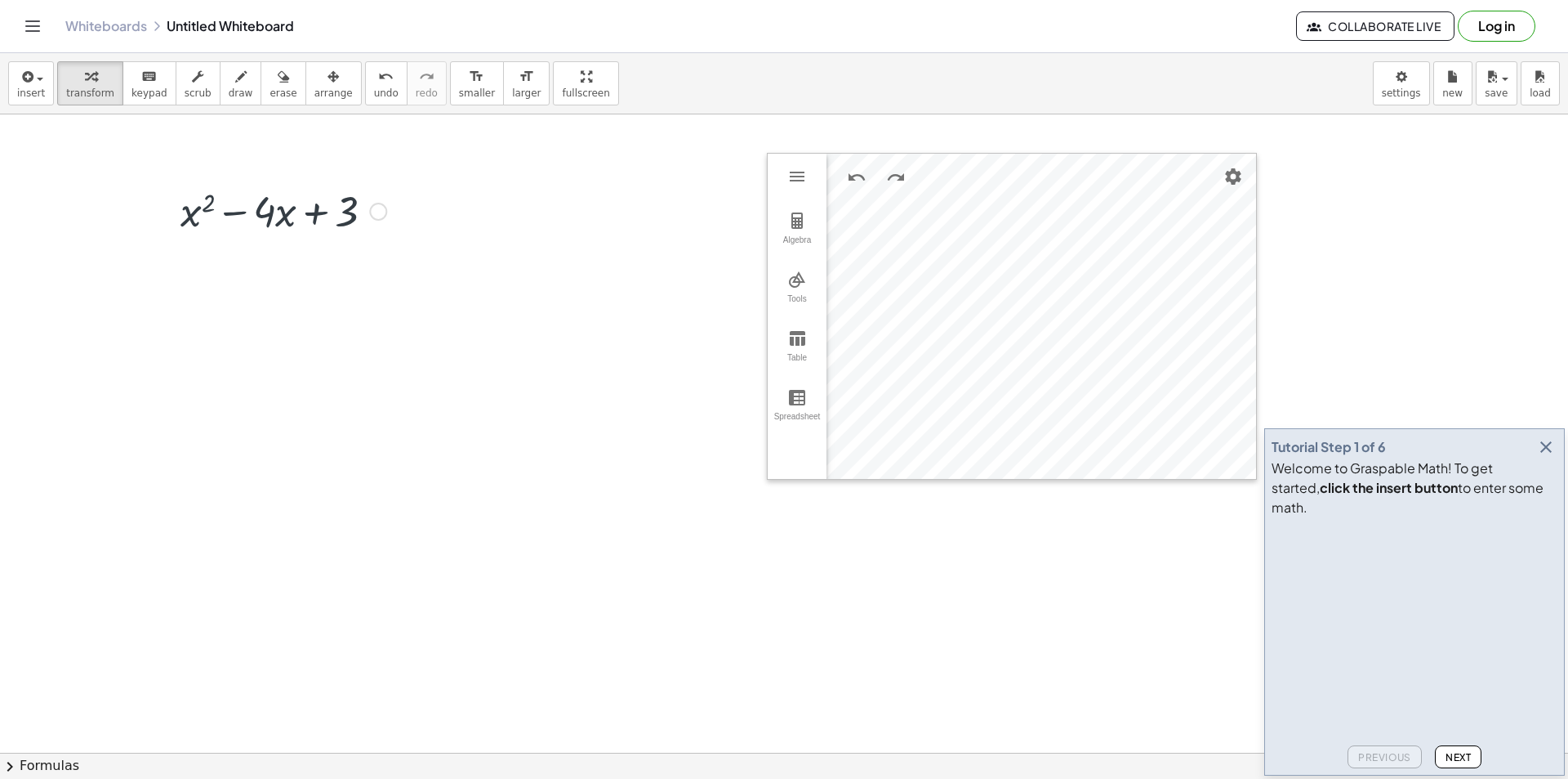
click at [359, 206] on div at bounding box center [282, 210] width 222 height 56
click at [316, 215] on div at bounding box center [282, 210] width 222 height 56
click at [290, 225] on div at bounding box center [282, 210] width 222 height 56
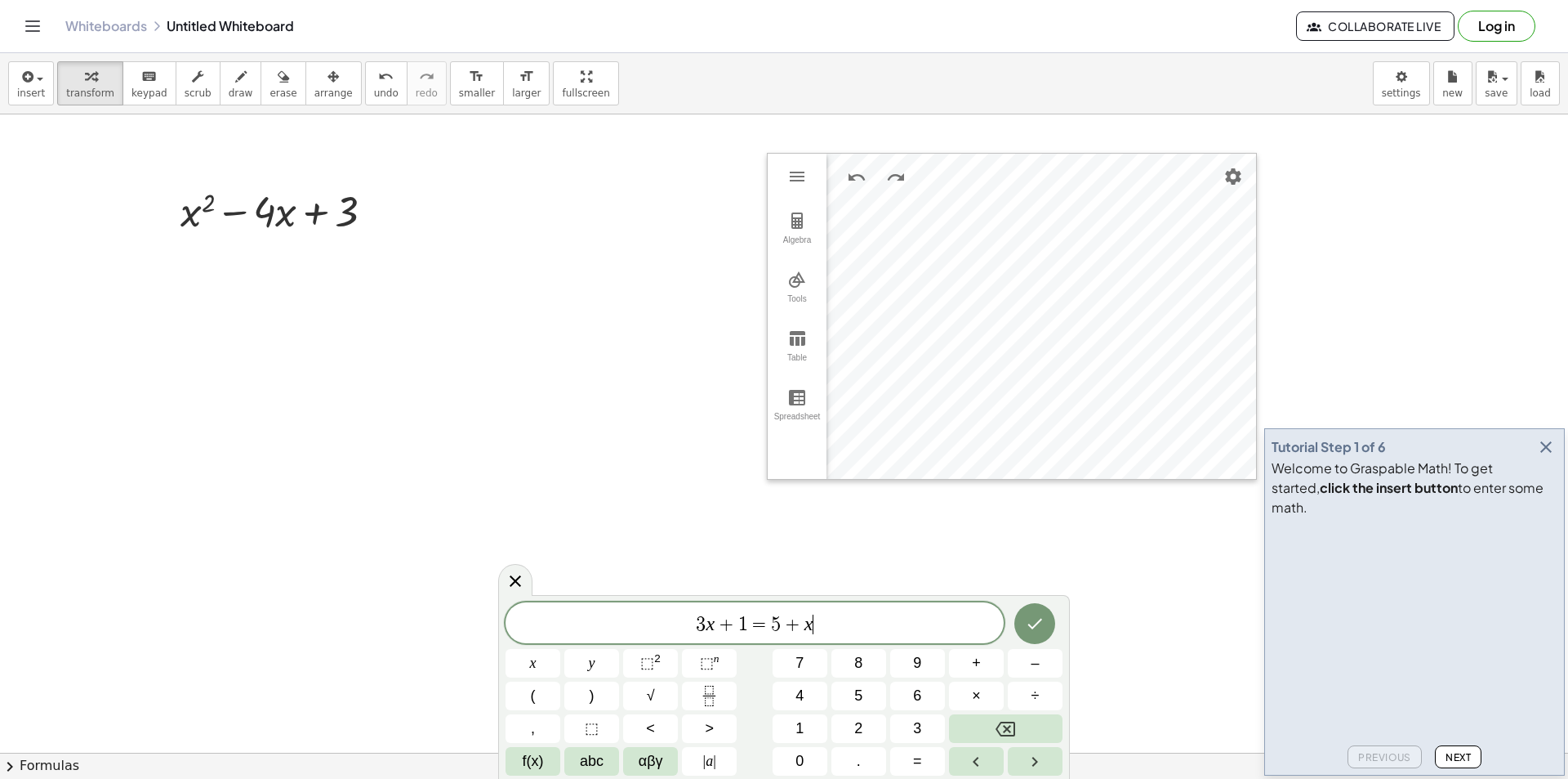
click at [797, 618] on span "+" at bounding box center [793, 624] width 24 height 20
click at [834, 618] on span "3 x + 1 = 5 + ​ x" at bounding box center [754, 624] width 499 height 23
drag, startPoint x: 830, startPoint y: 622, endPoint x: 618, endPoint y: 622, distance: 212.0
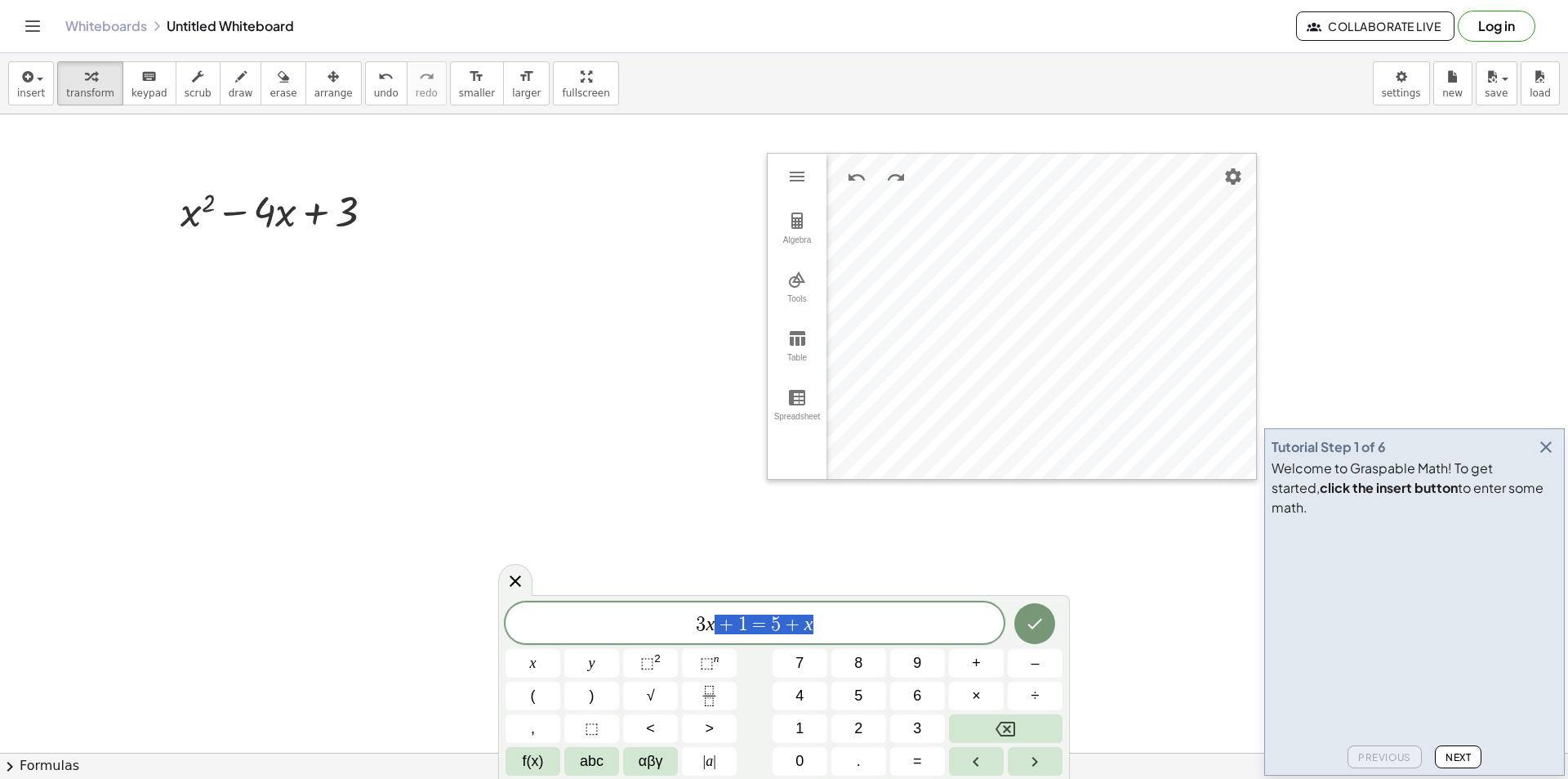
click at [623, 622] on span "3 x + 1 = 5 + x" at bounding box center [754, 624] width 499 height 23
click at [627, 619] on span "​" at bounding box center [754, 624] width 499 height 23
click at [1546, 457] on icon "button" at bounding box center [1546, 447] width 20 height 20
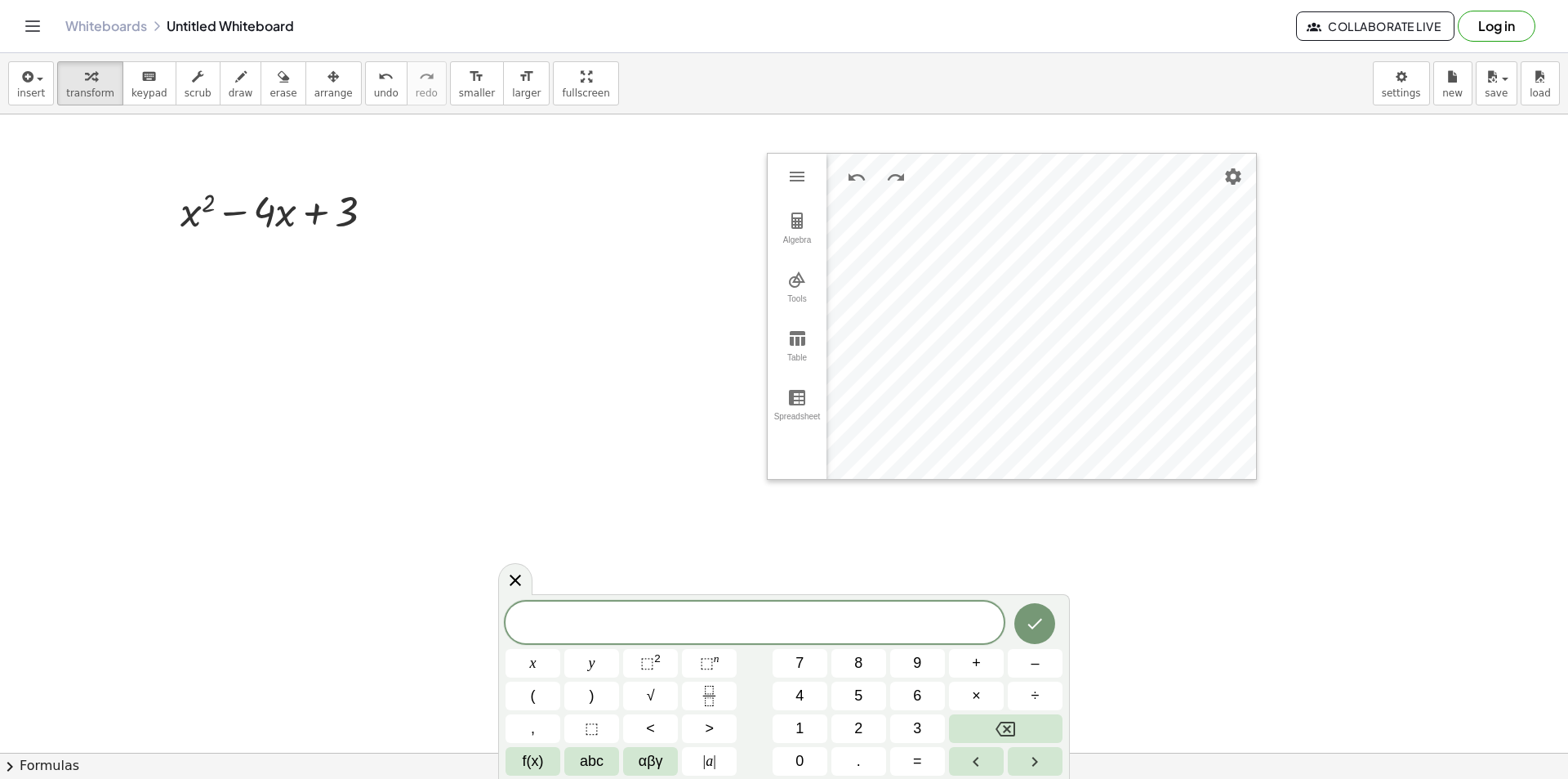
click at [702, 636] on div at bounding box center [754, 622] width 499 height 42
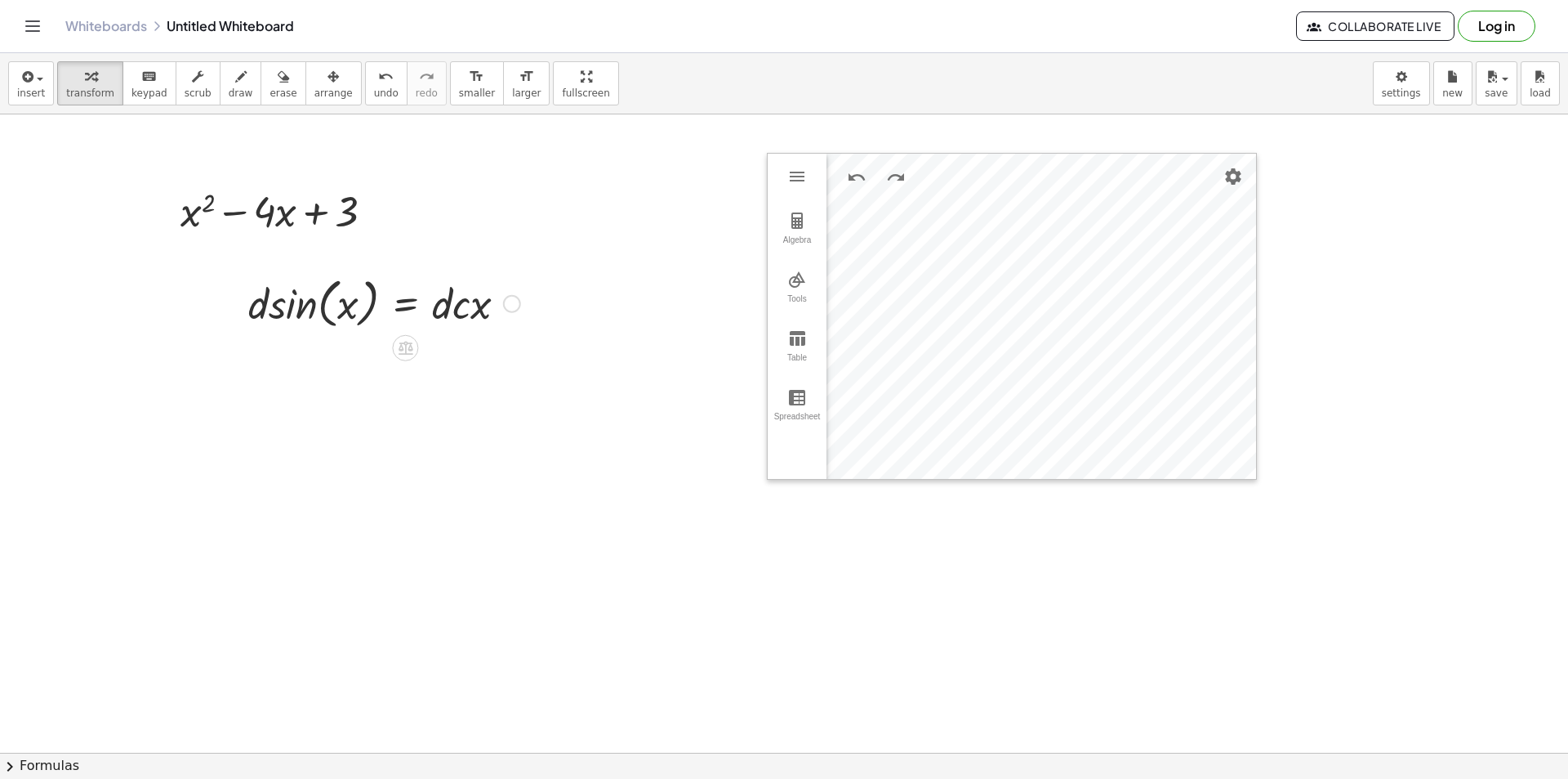
click at [326, 291] on div at bounding box center [384, 302] width 288 height 62
click at [412, 338] on div at bounding box center [405, 348] width 26 height 26
click at [447, 301] on div at bounding box center [384, 302] width 288 height 62
click at [441, 305] on div at bounding box center [384, 302] width 288 height 62
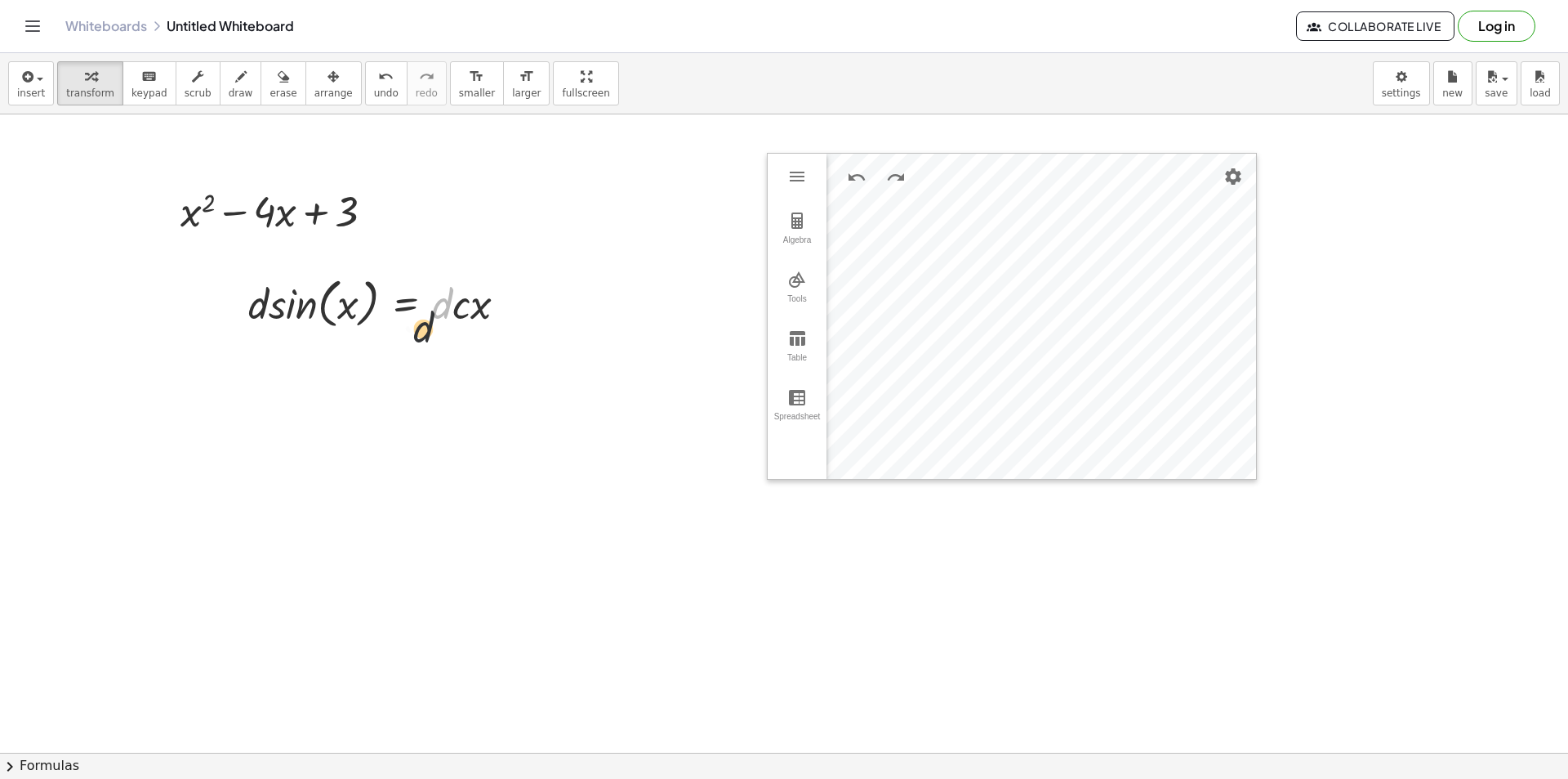
drag, startPoint x: 435, startPoint y: 307, endPoint x: 395, endPoint y: 335, distance: 48.8
drag, startPoint x: 400, startPoint y: 314, endPoint x: 230, endPoint y: 318, distance: 170.0
click at [230, 318] on div "· d · d · sin ( , x ) = · d · c · x" at bounding box center [377, 302] width 309 height 70
click at [228, 91] on span "draw" at bounding box center [241, 93] width 25 height 11
drag, startPoint x: 183, startPoint y: 458, endPoint x: 198, endPoint y: 398, distance: 61.8
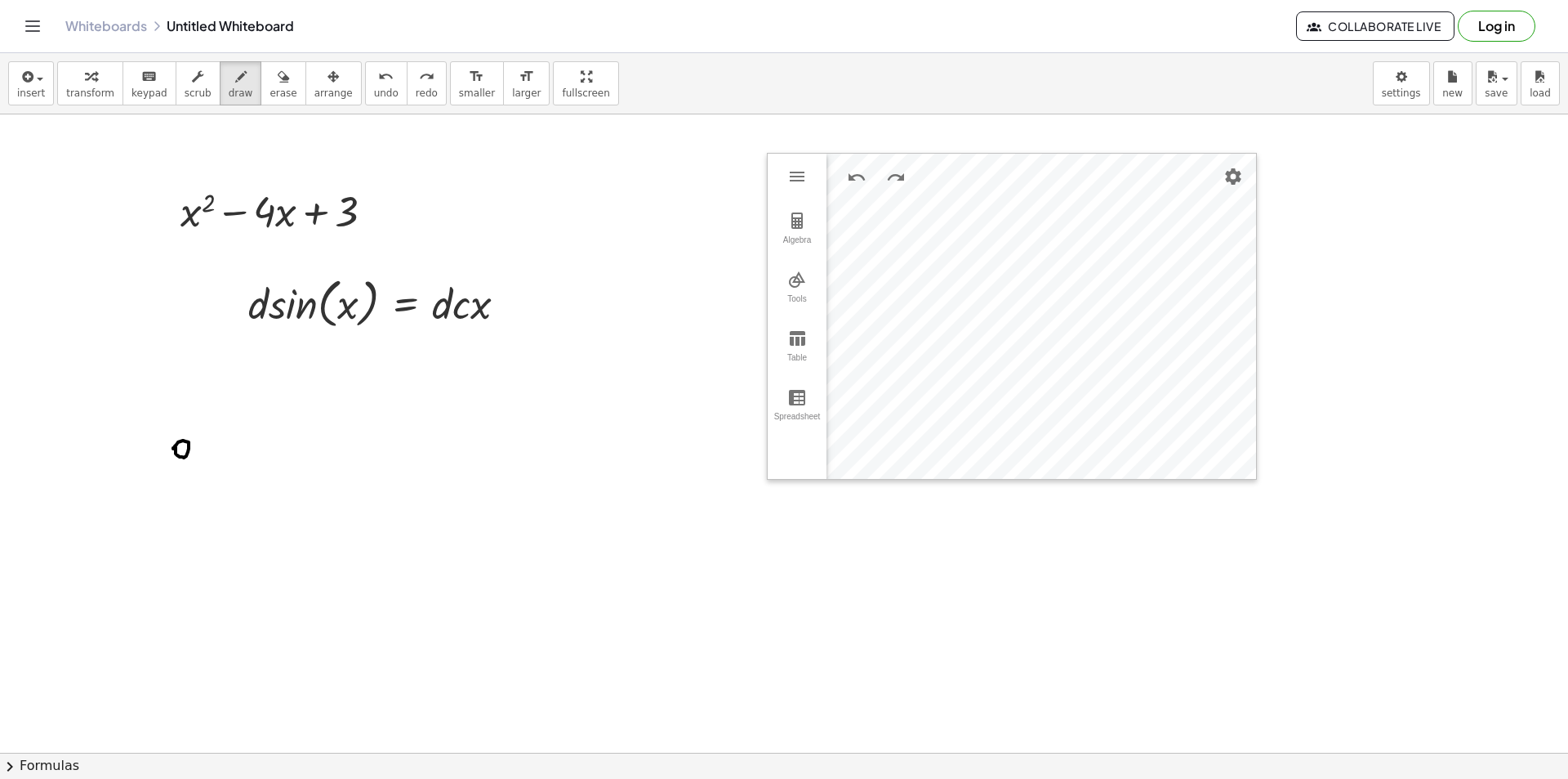
drag, startPoint x: 191, startPoint y: 442, endPoint x: 194, endPoint y: 460, distance: 18.2
